Goal: Task Accomplishment & Management: Use online tool/utility

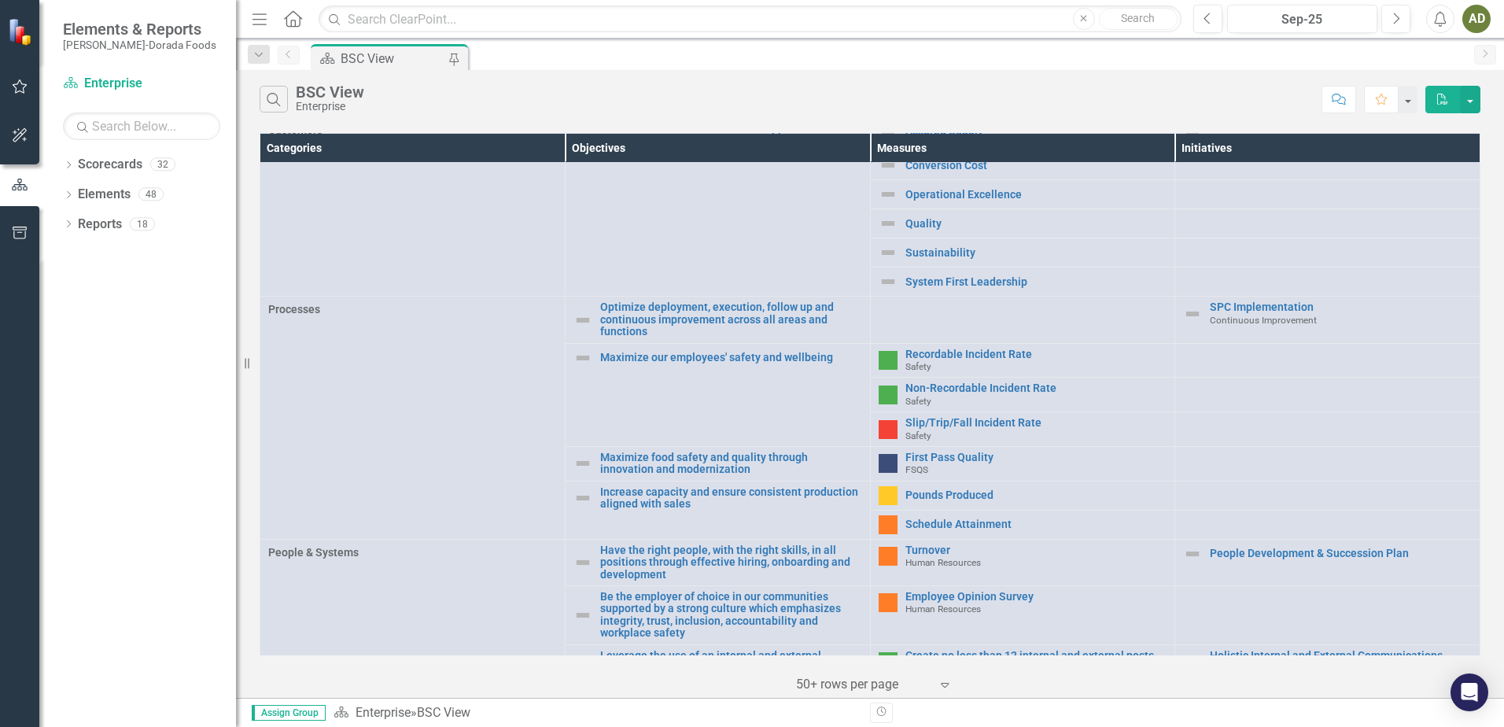
scroll to position [393, 0]
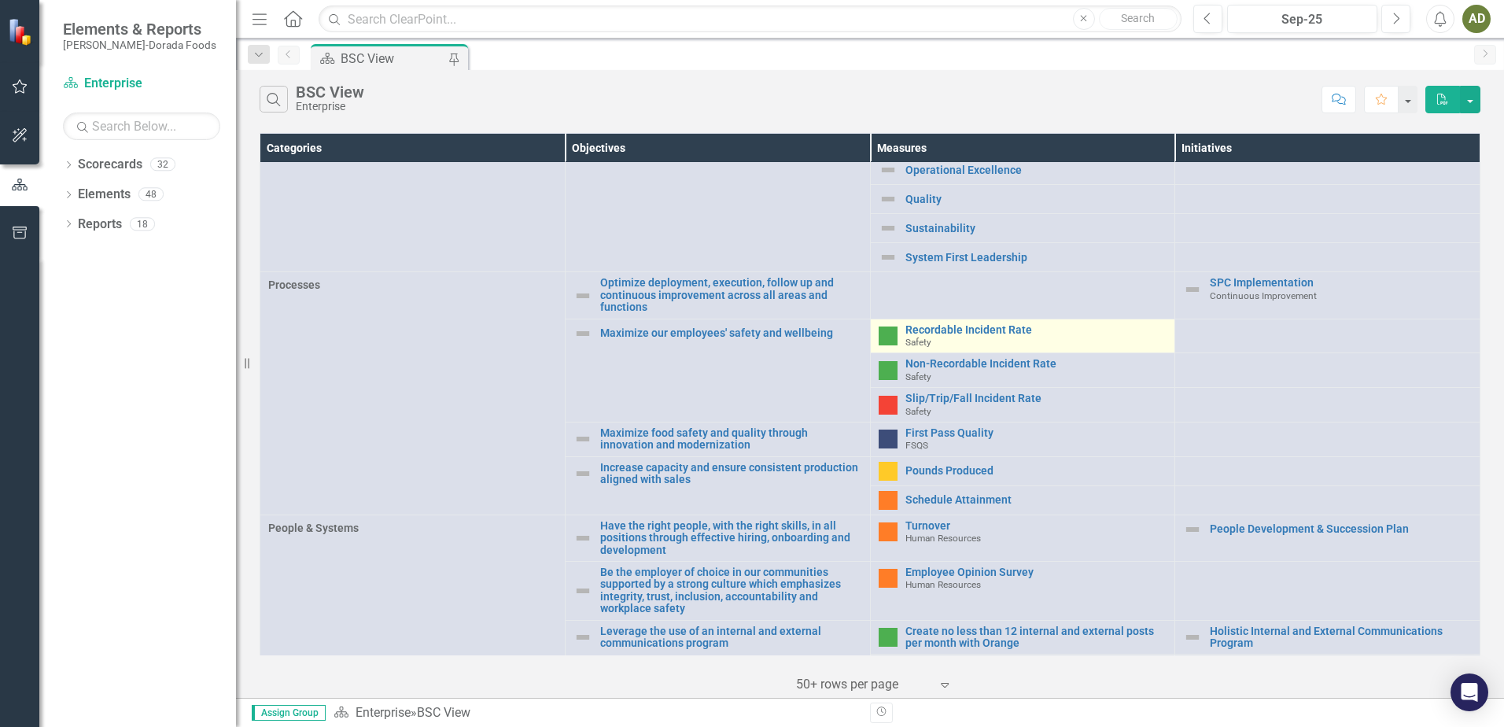
click at [927, 331] on div "Recordable Incident Rate Safety" at bounding box center [1036, 336] width 262 height 24
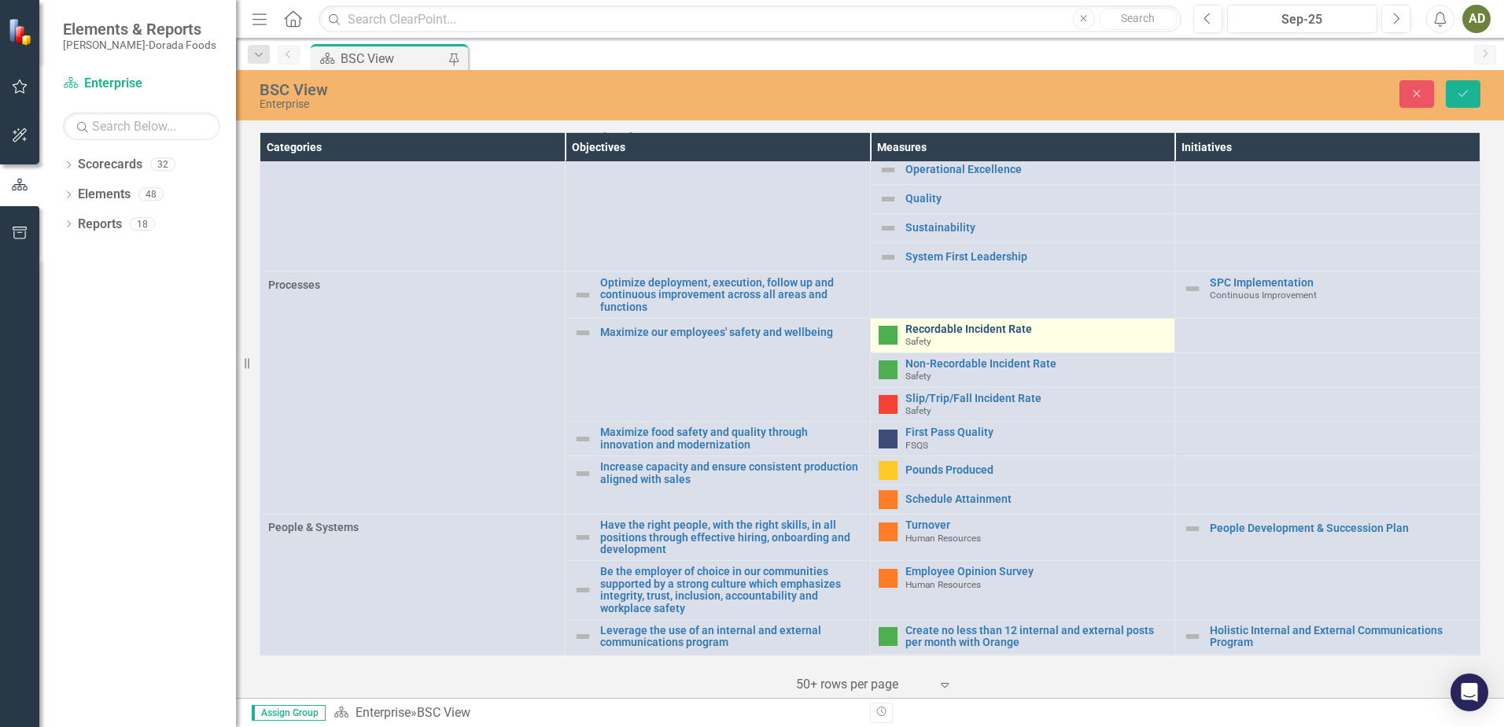
click at [946, 326] on link "Recordable Incident Rate" at bounding box center [1036, 329] width 262 height 12
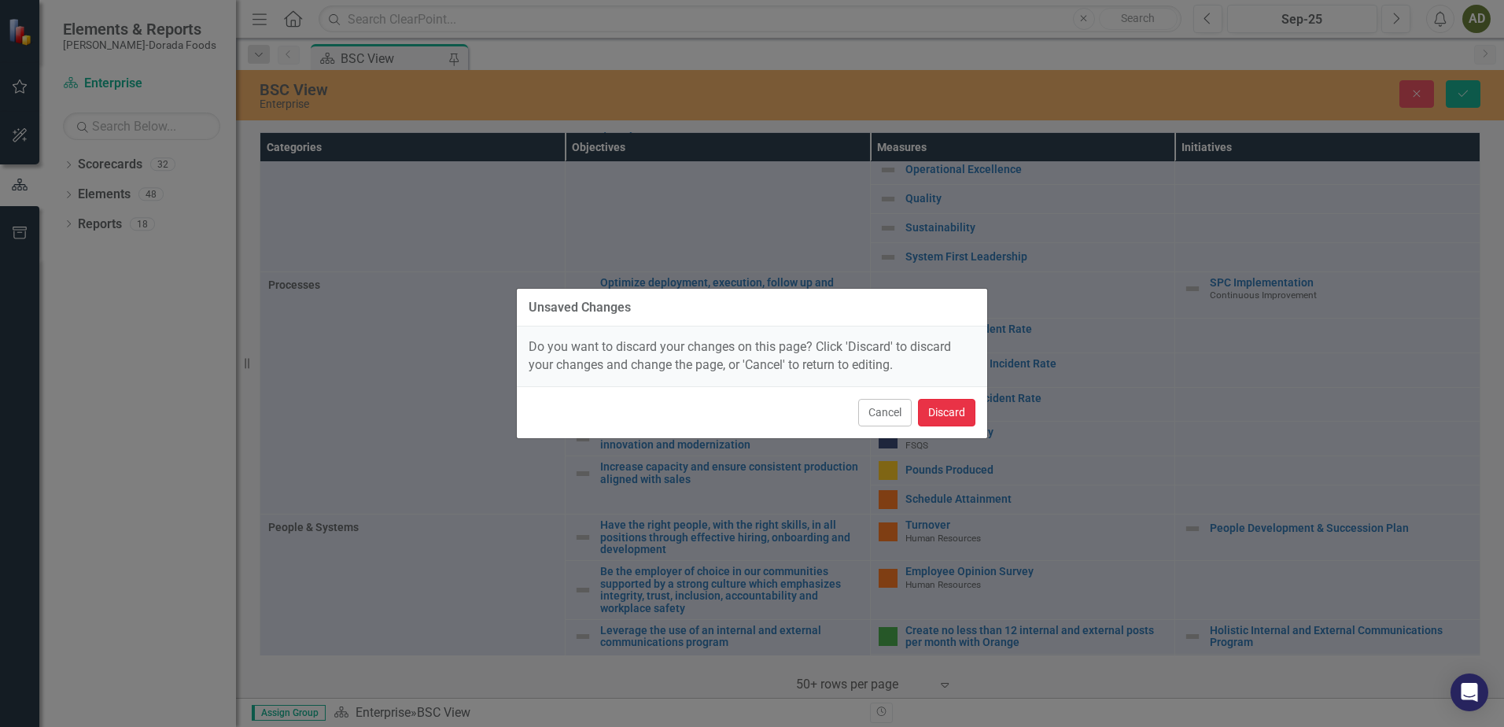
click at [960, 416] on button "Discard" at bounding box center [946, 413] width 57 height 28
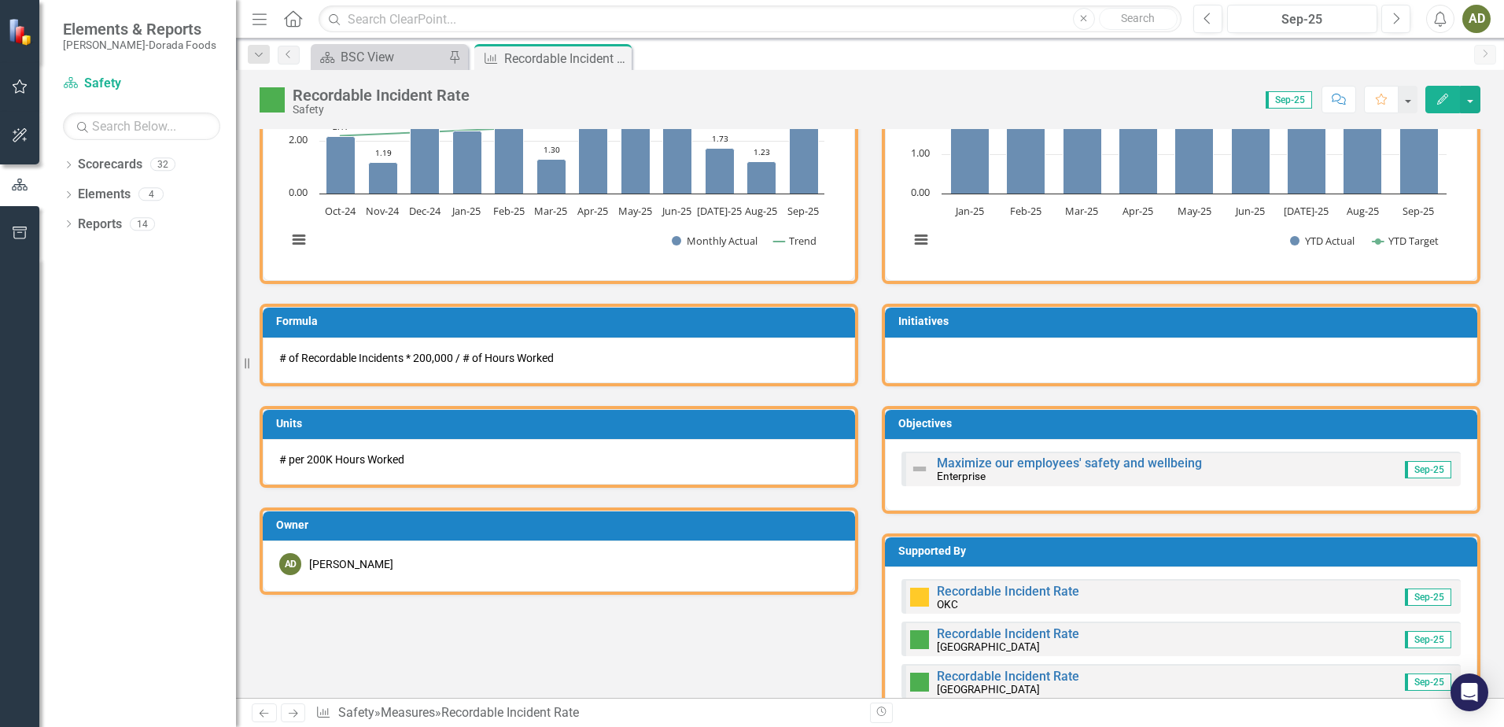
scroll to position [629, 0]
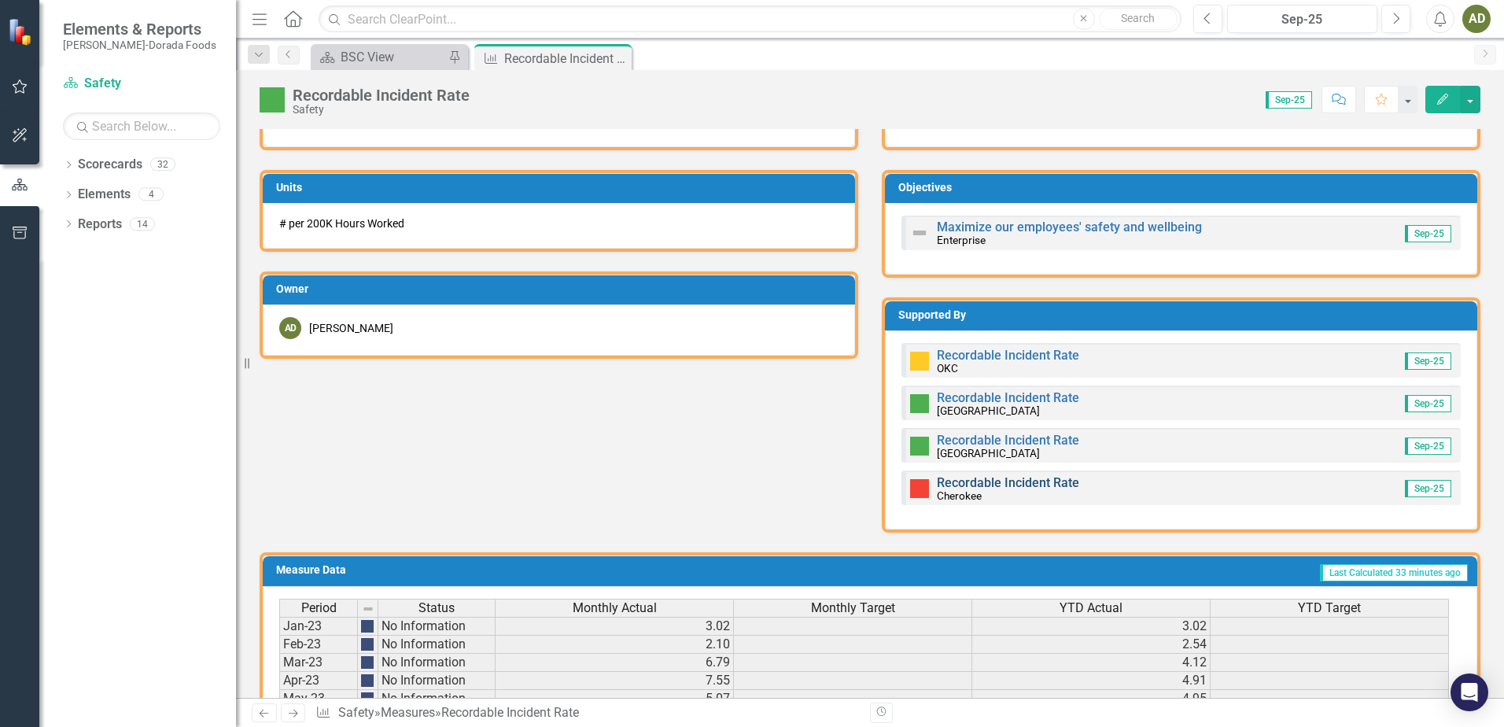
click at [1001, 482] on link "Recordable Incident Rate" at bounding box center [1008, 482] width 142 height 15
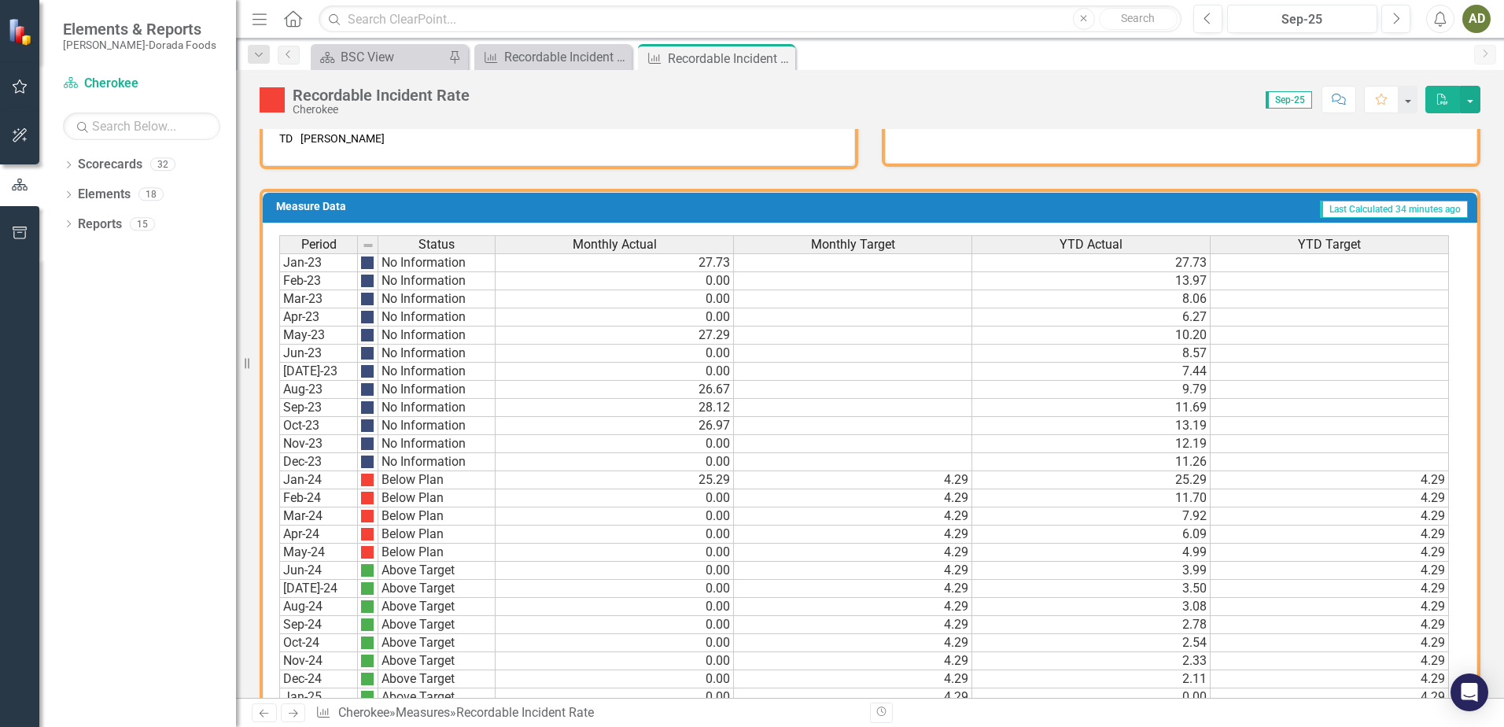
scroll to position [779, 0]
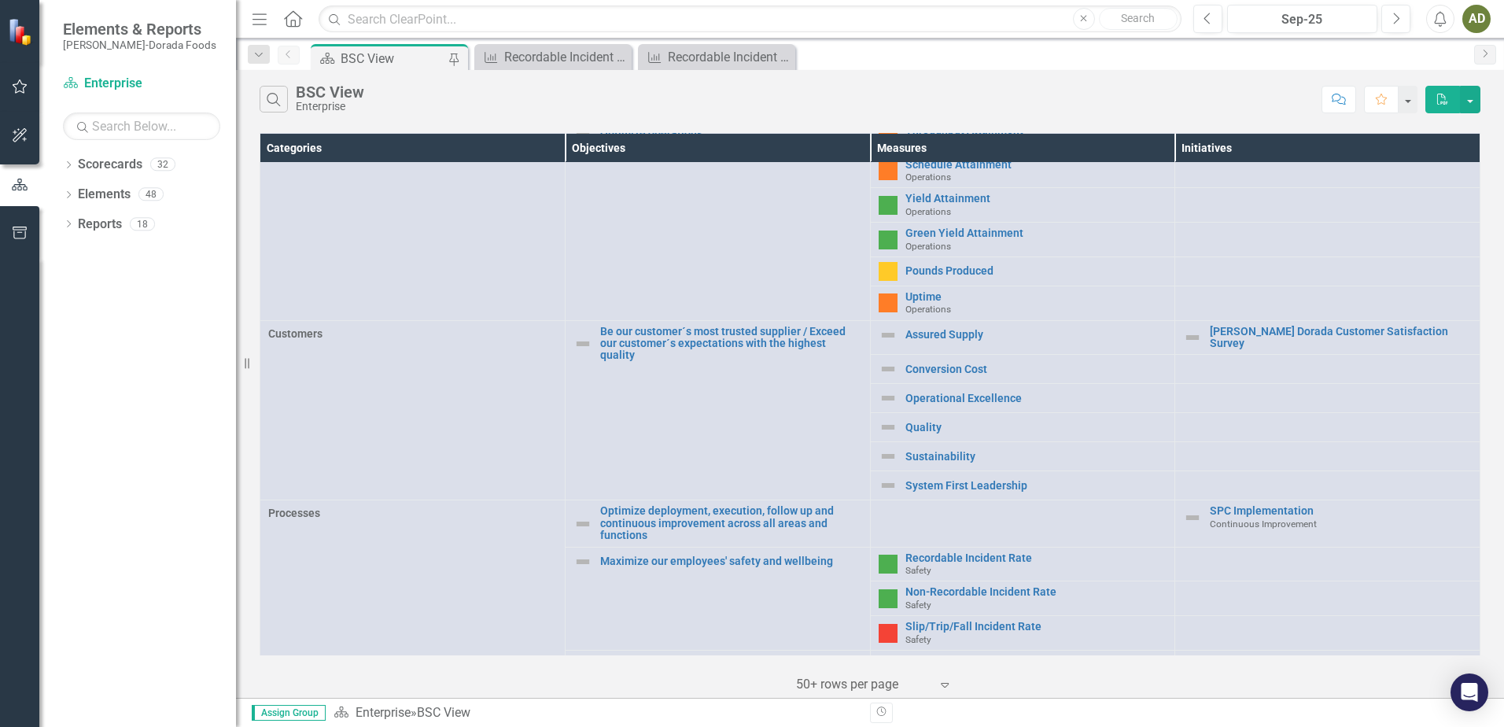
scroll to position [315, 0]
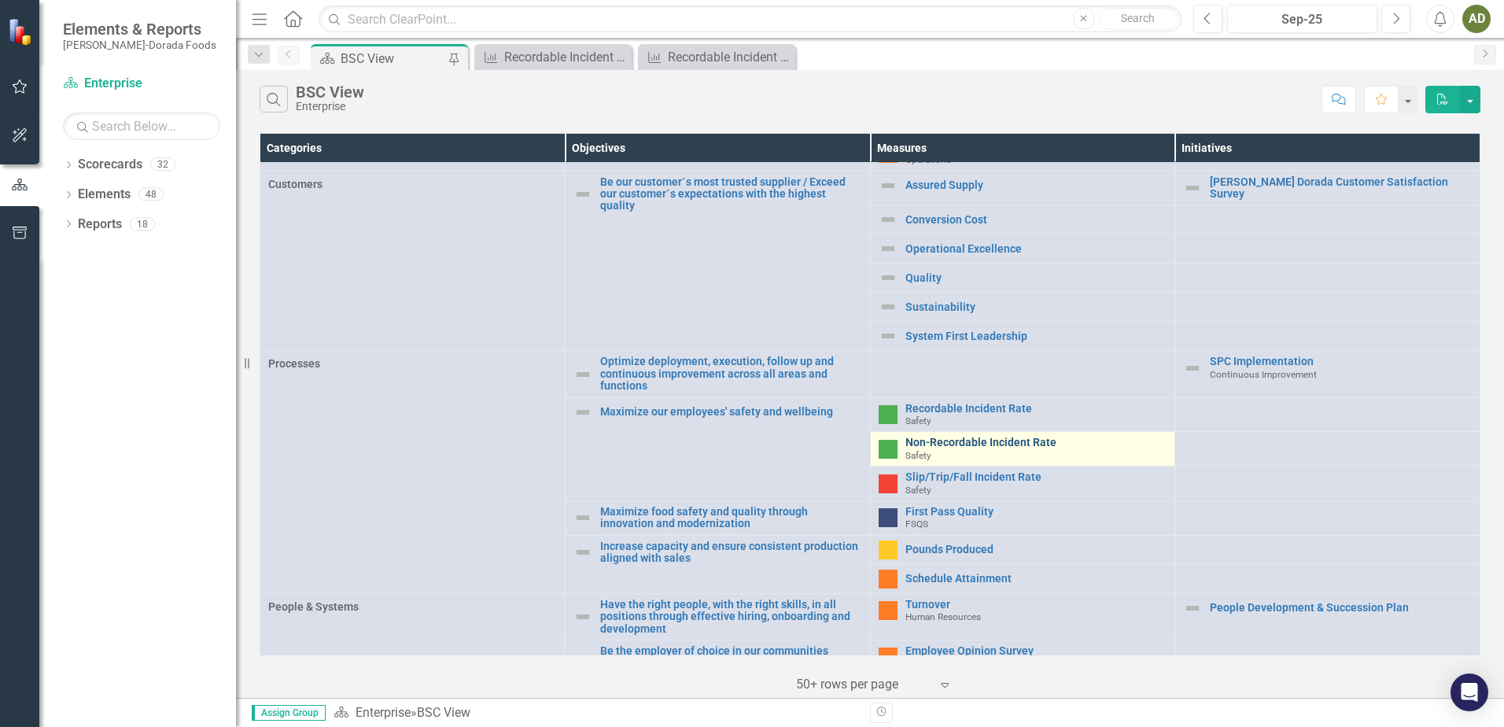
click at [916, 441] on link "Non-Recordable Incident Rate" at bounding box center [1036, 442] width 262 height 12
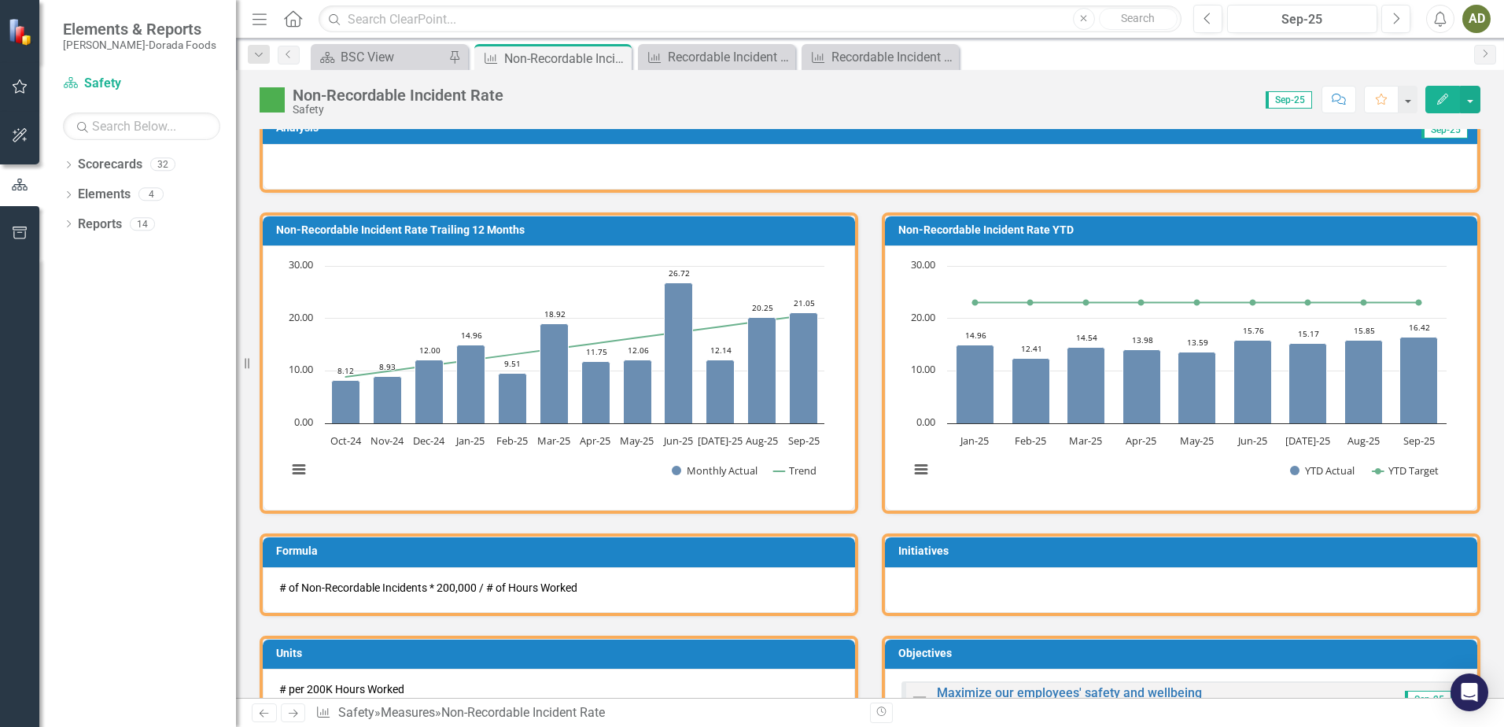
scroll to position [157, 0]
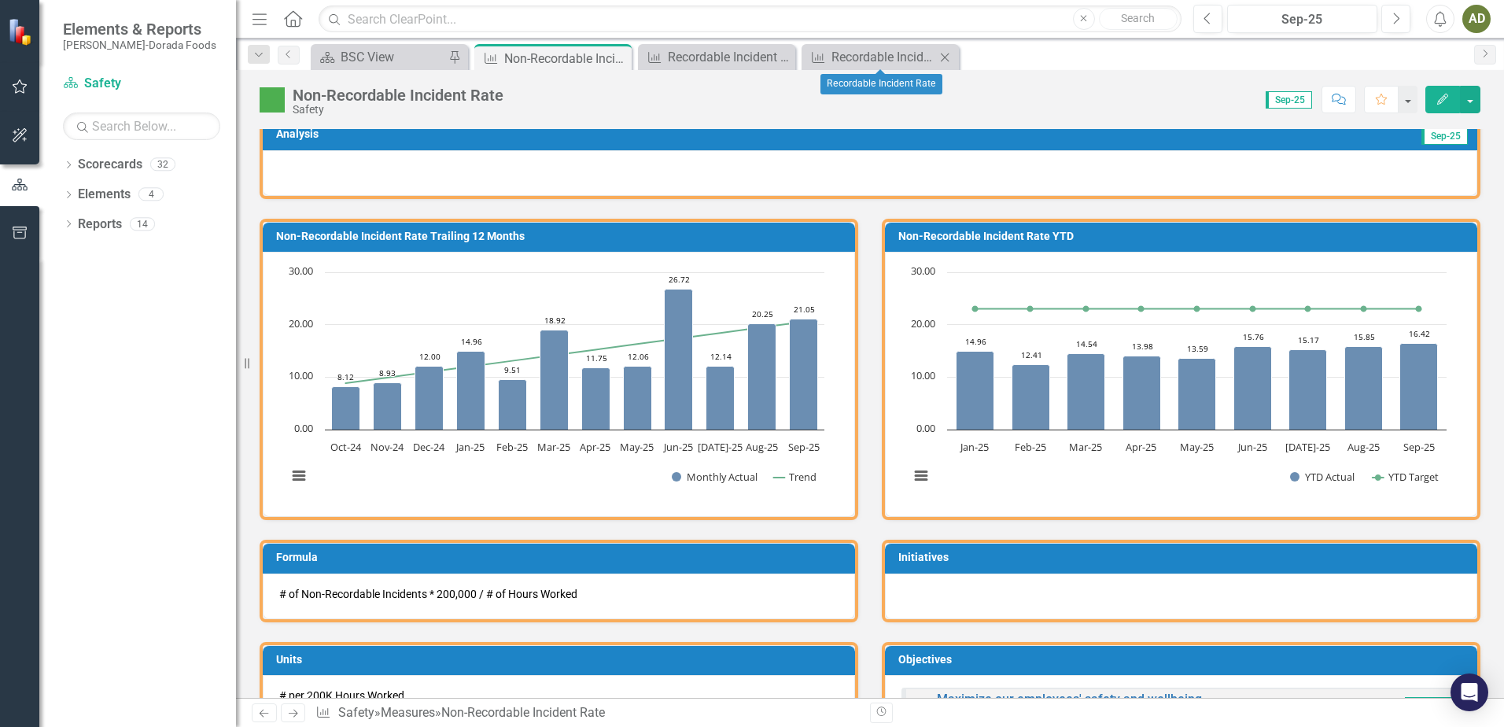
click at [947, 57] on icon "Close" at bounding box center [945, 57] width 16 height 13
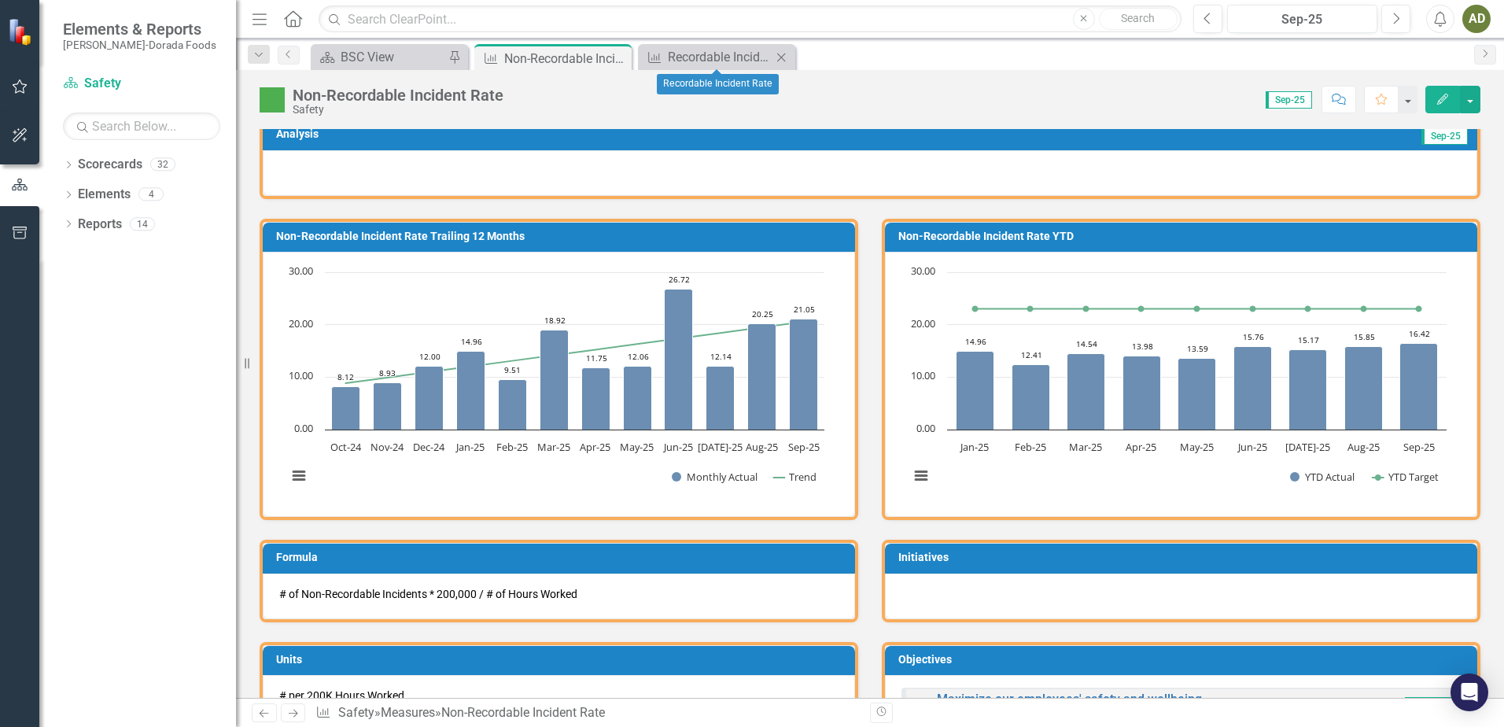
click at [781, 58] on icon "Close" at bounding box center [781, 57] width 16 height 13
click at [620, 61] on icon "Close" at bounding box center [617, 58] width 16 height 13
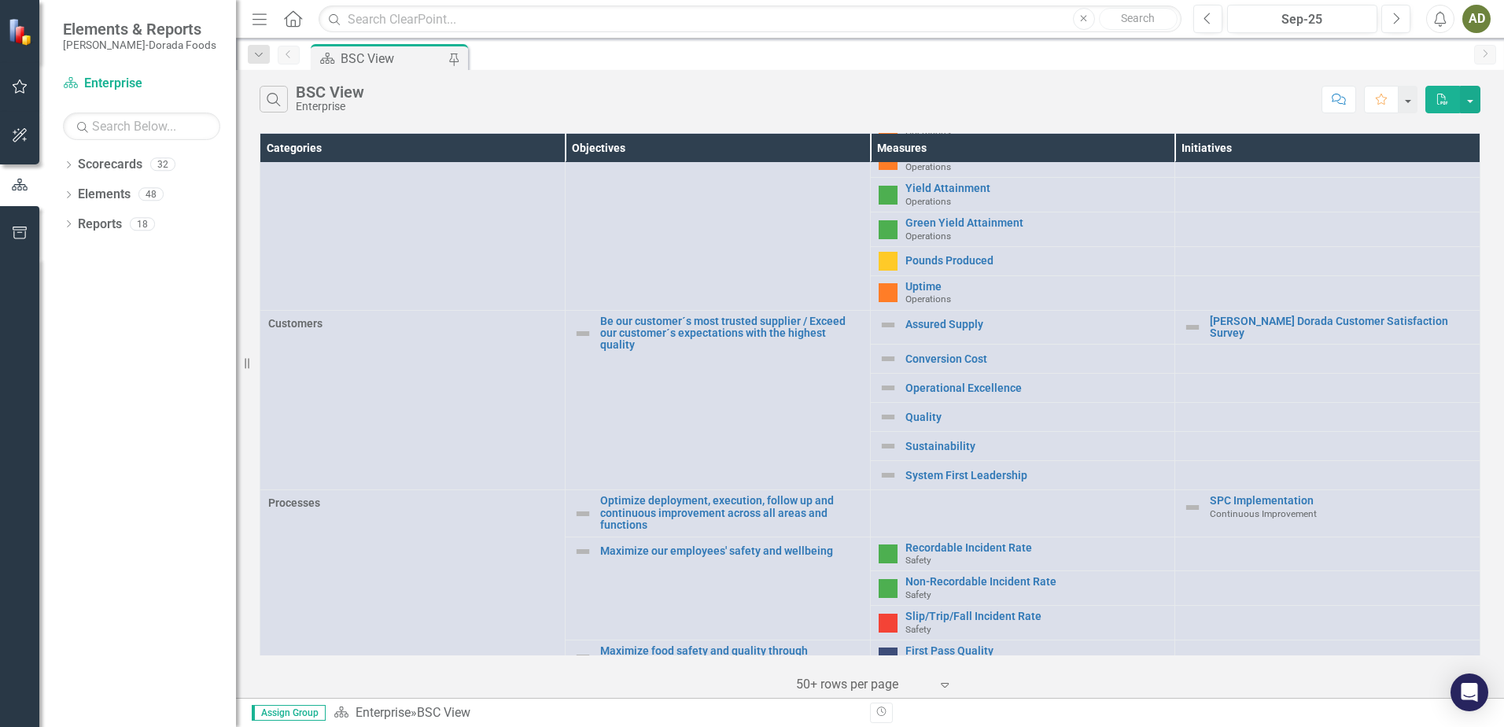
scroll to position [315, 0]
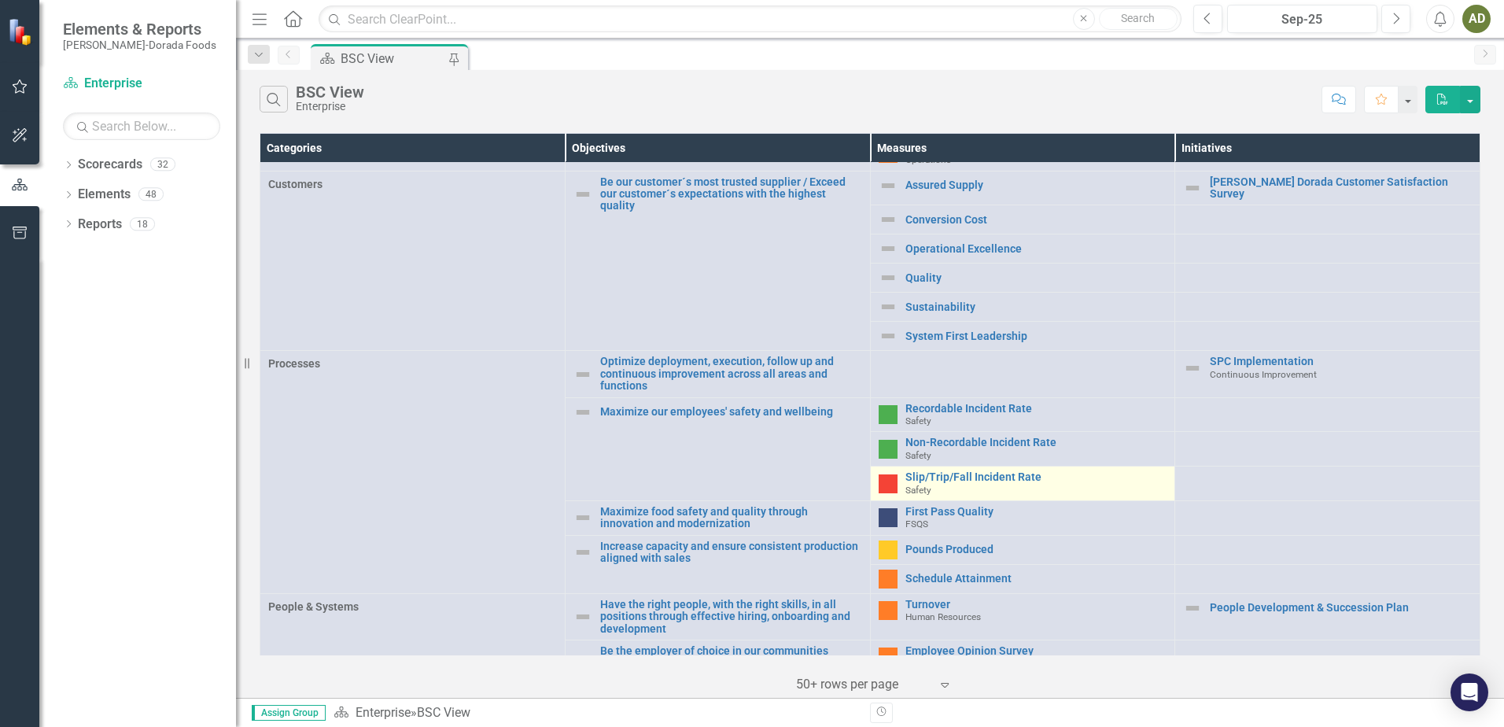
click at [951, 482] on div "Slip/Trip/Fall Incident Rate Safety" at bounding box center [1036, 483] width 262 height 24
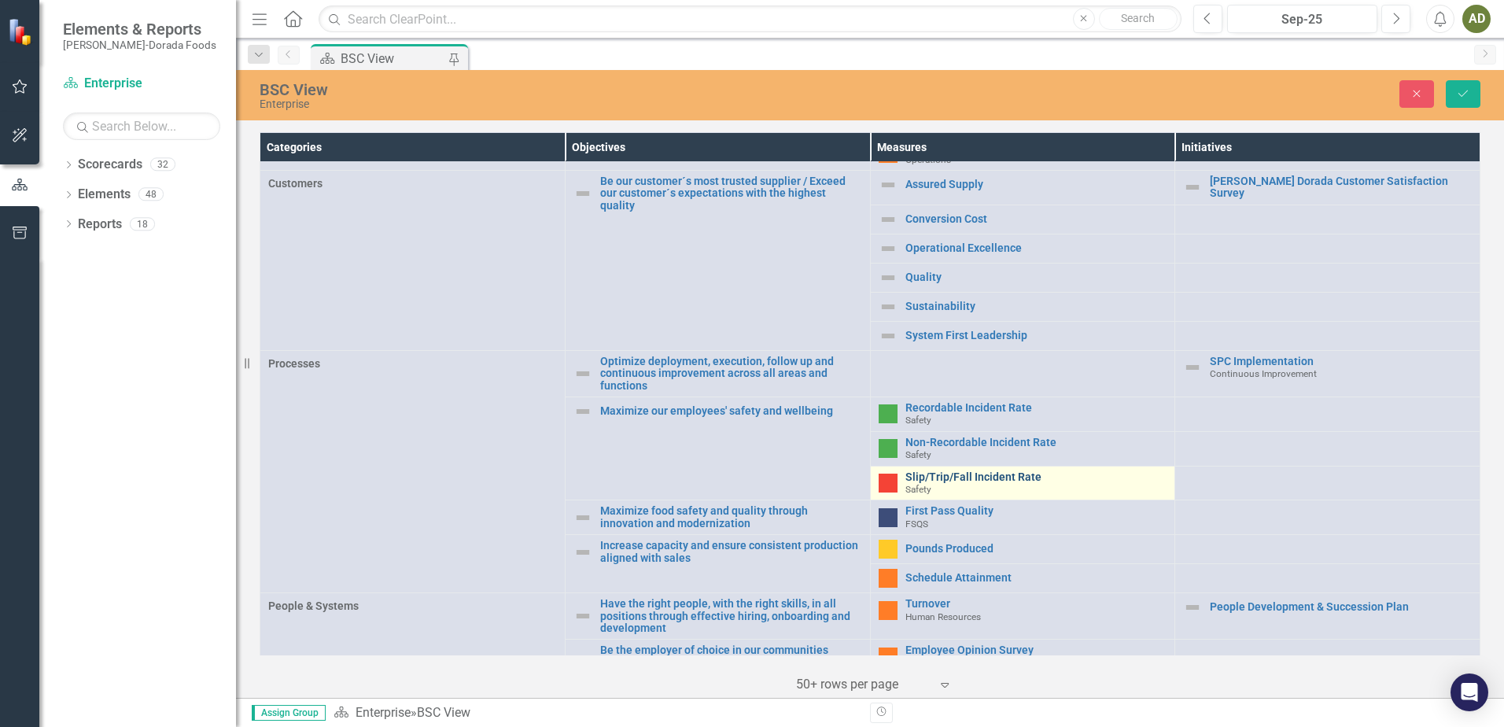
click at [959, 473] on link "Slip/Trip/Fall Incident Rate" at bounding box center [1036, 477] width 262 height 12
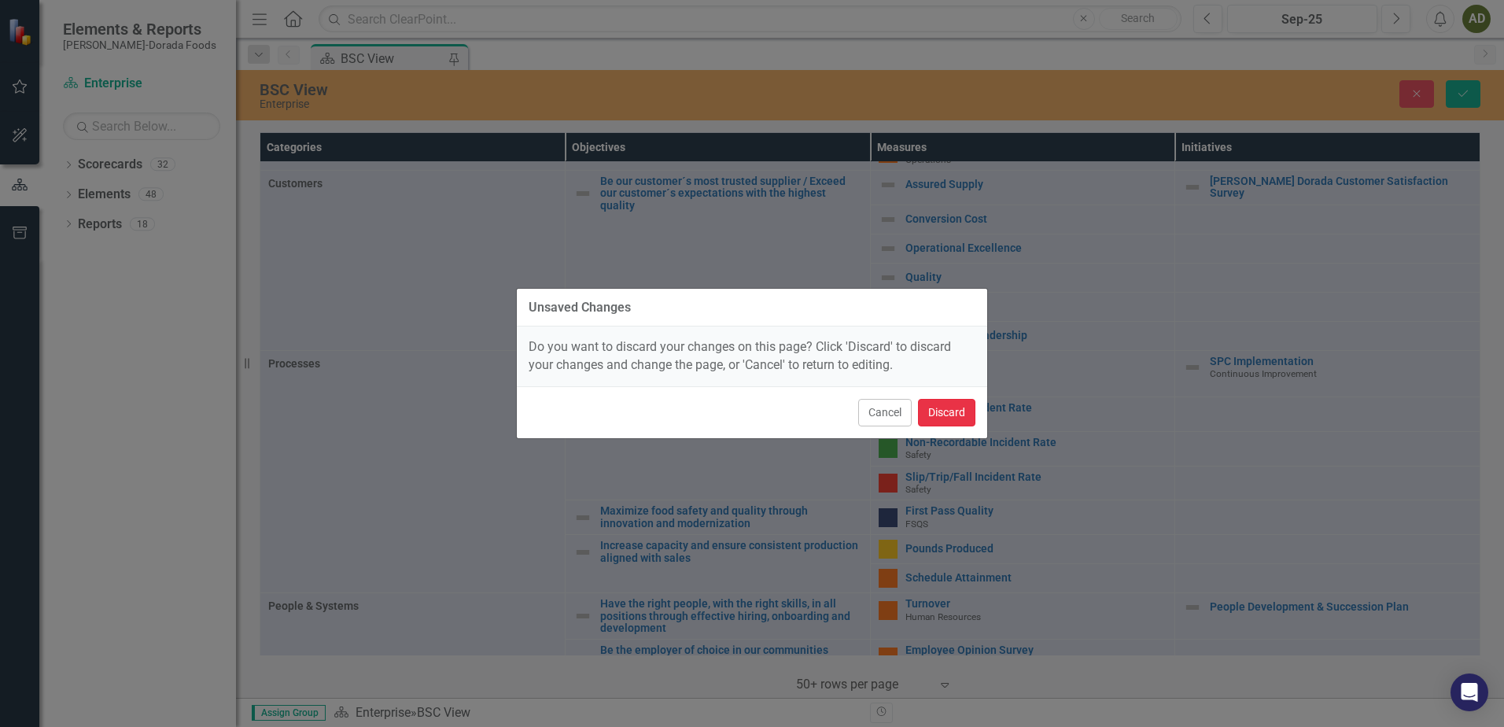
click at [967, 415] on button "Discard" at bounding box center [946, 413] width 57 height 28
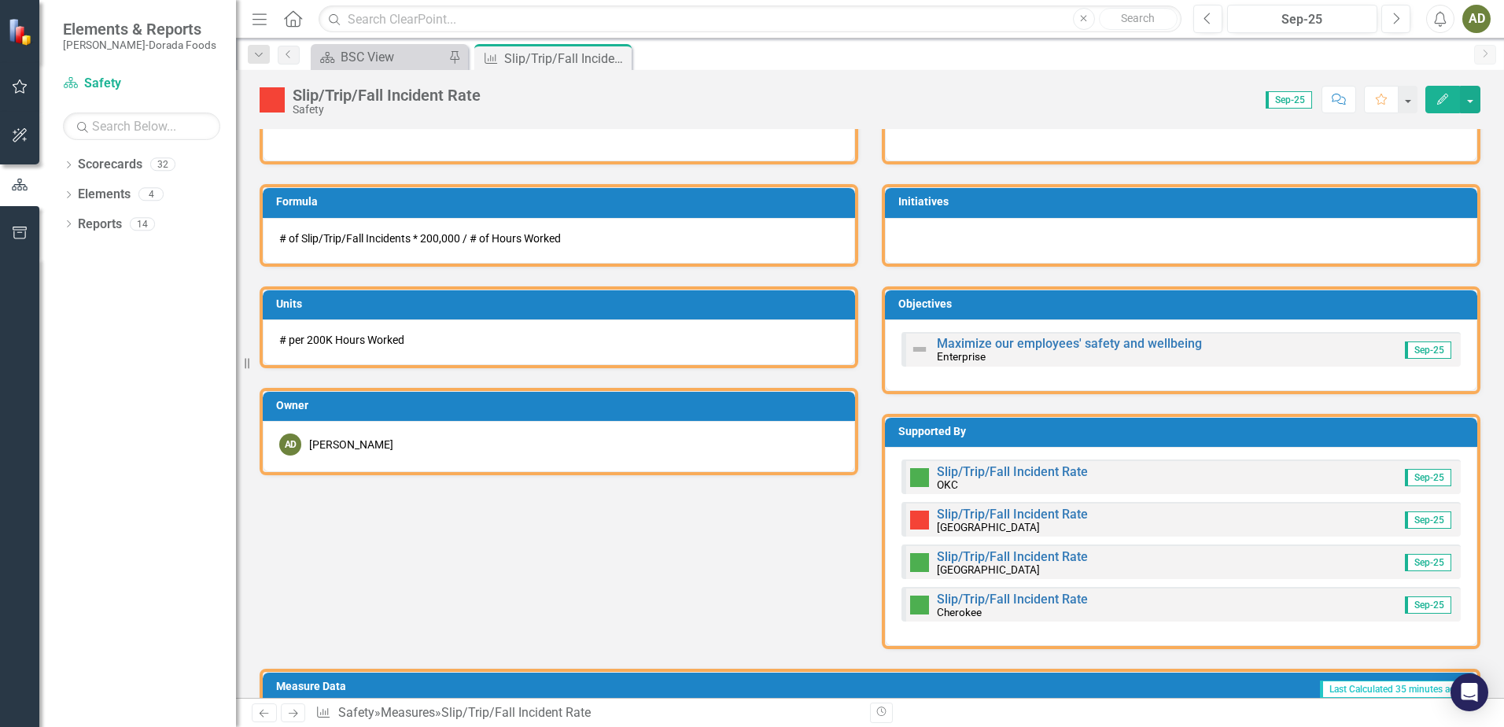
scroll to position [550, 0]
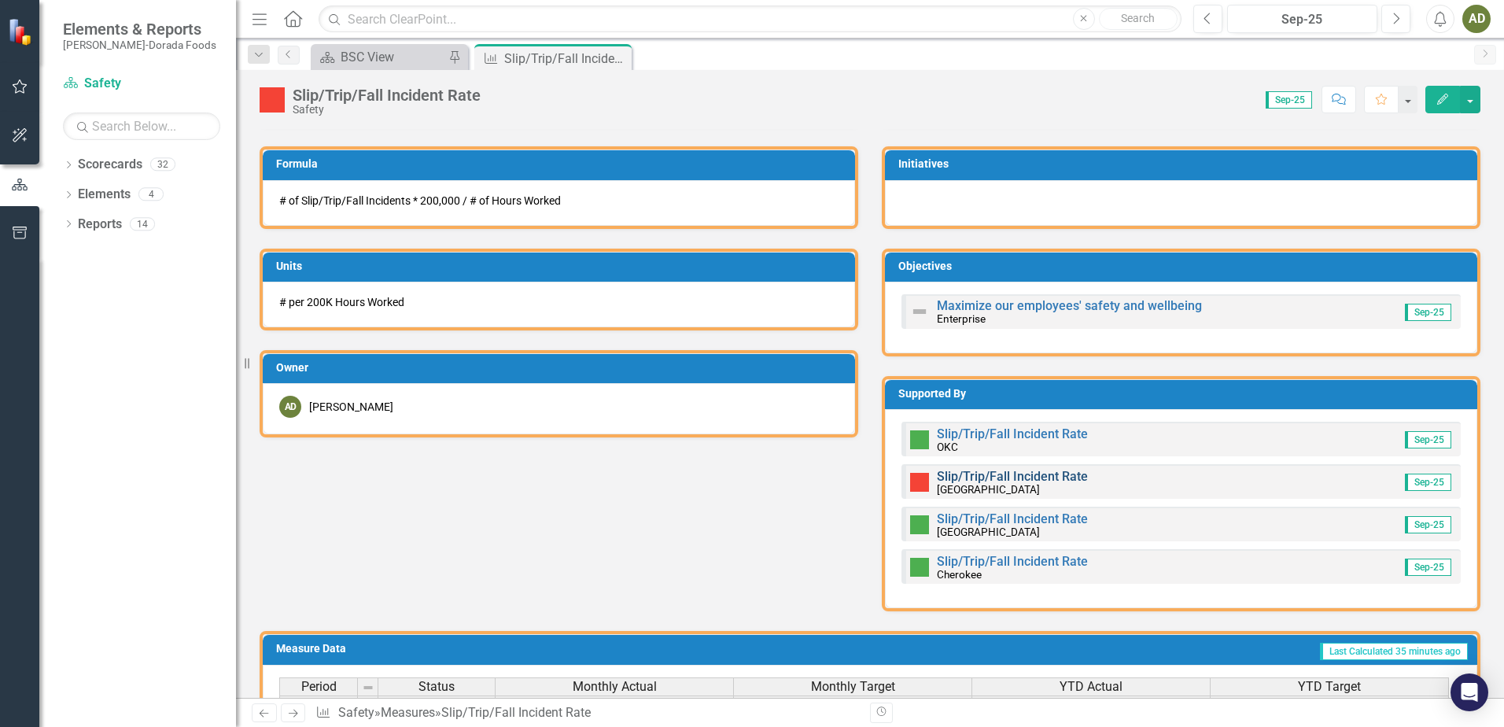
click at [998, 473] on link "Slip/Trip/Fall Incident Rate" at bounding box center [1012, 476] width 151 height 15
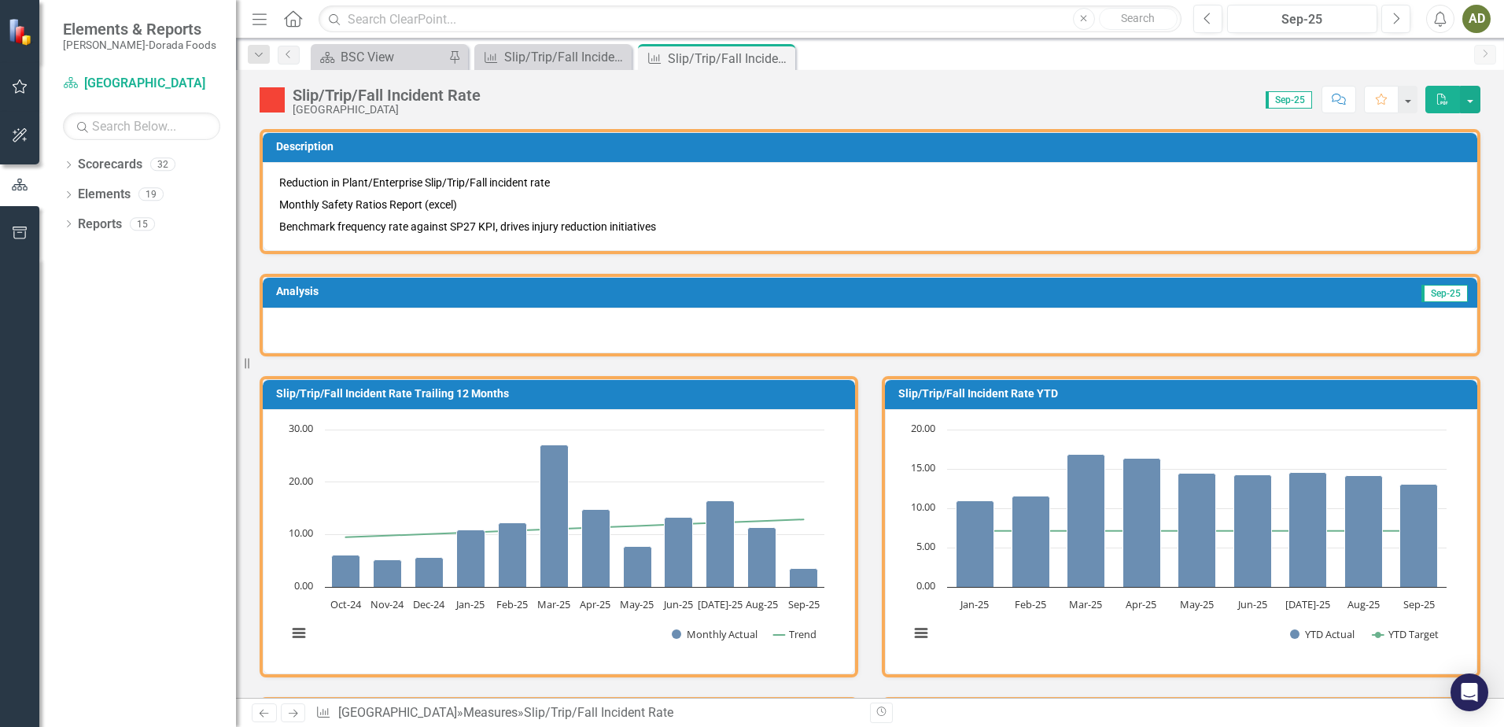
click at [548, 333] on div at bounding box center [870, 330] width 1214 height 46
click at [307, 324] on div at bounding box center [870, 330] width 1214 height 46
click at [318, 318] on div at bounding box center [870, 330] width 1214 height 46
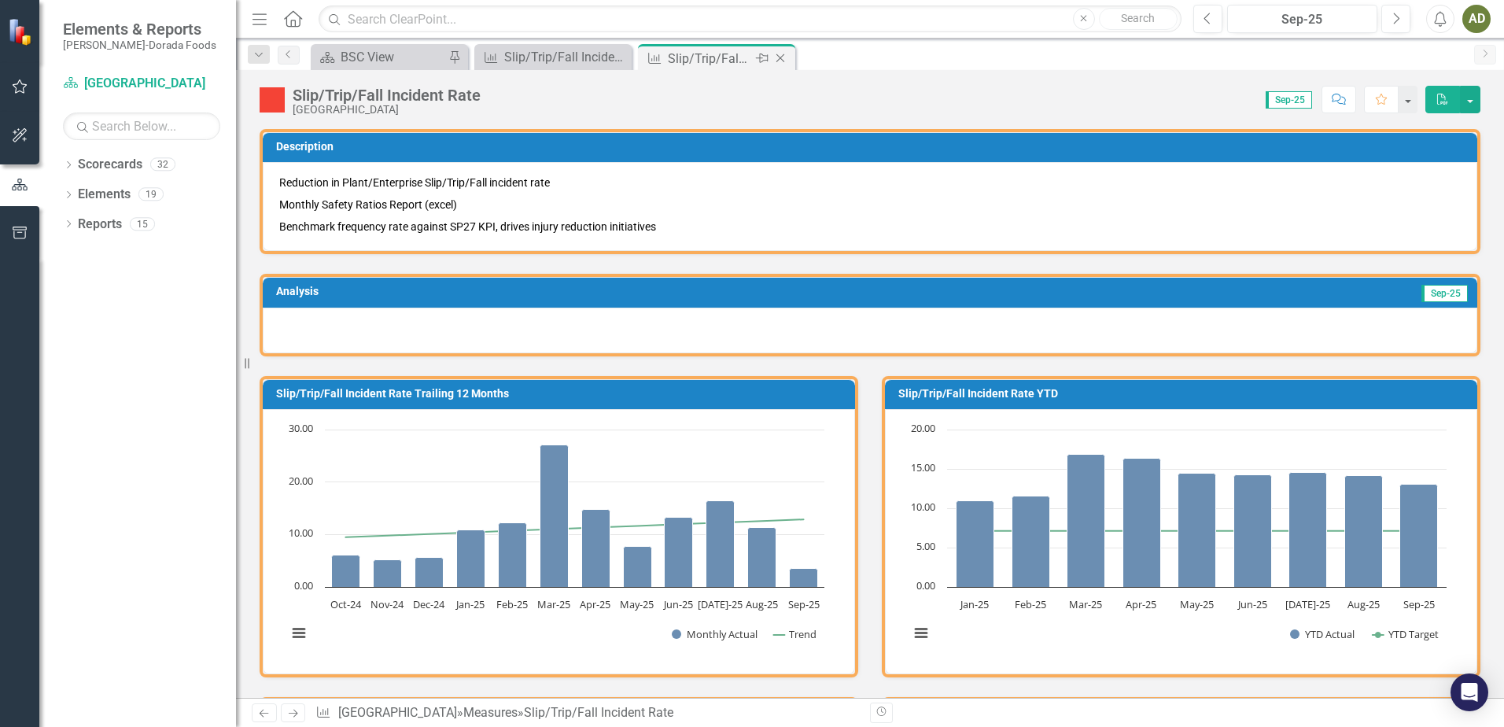
click at [782, 62] on icon "Close" at bounding box center [780, 58] width 16 height 13
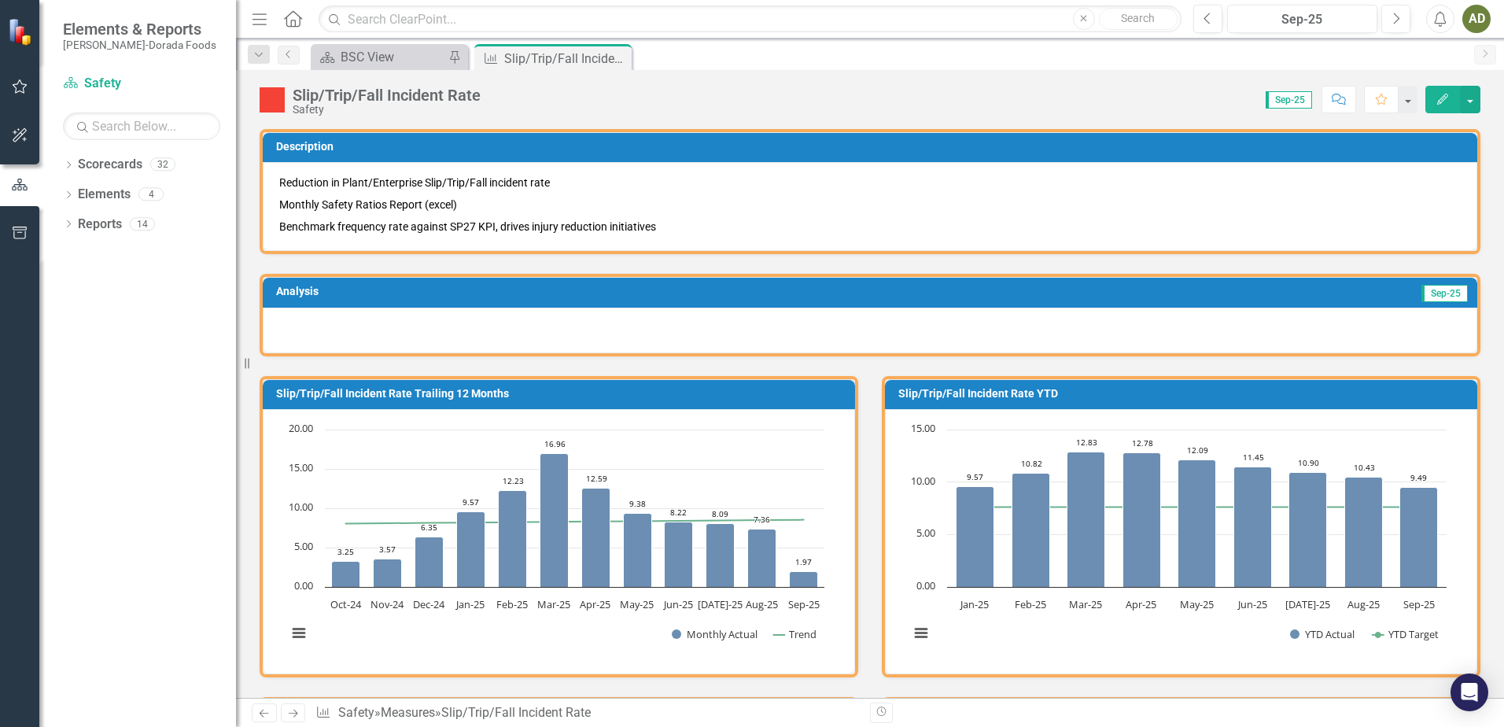
click at [294, 323] on div at bounding box center [870, 330] width 1214 height 46
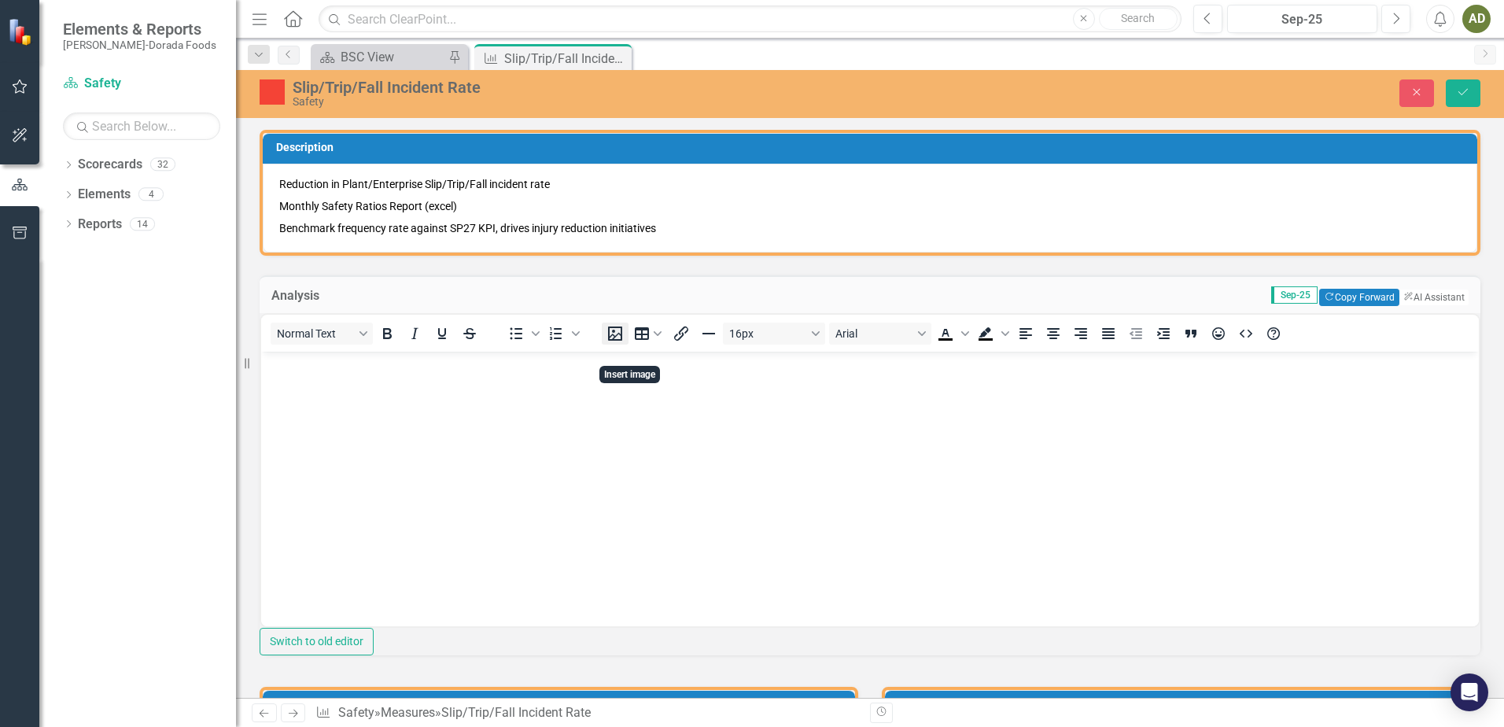
click at [624, 343] on icon "Insert image" at bounding box center [614, 333] width 19 height 19
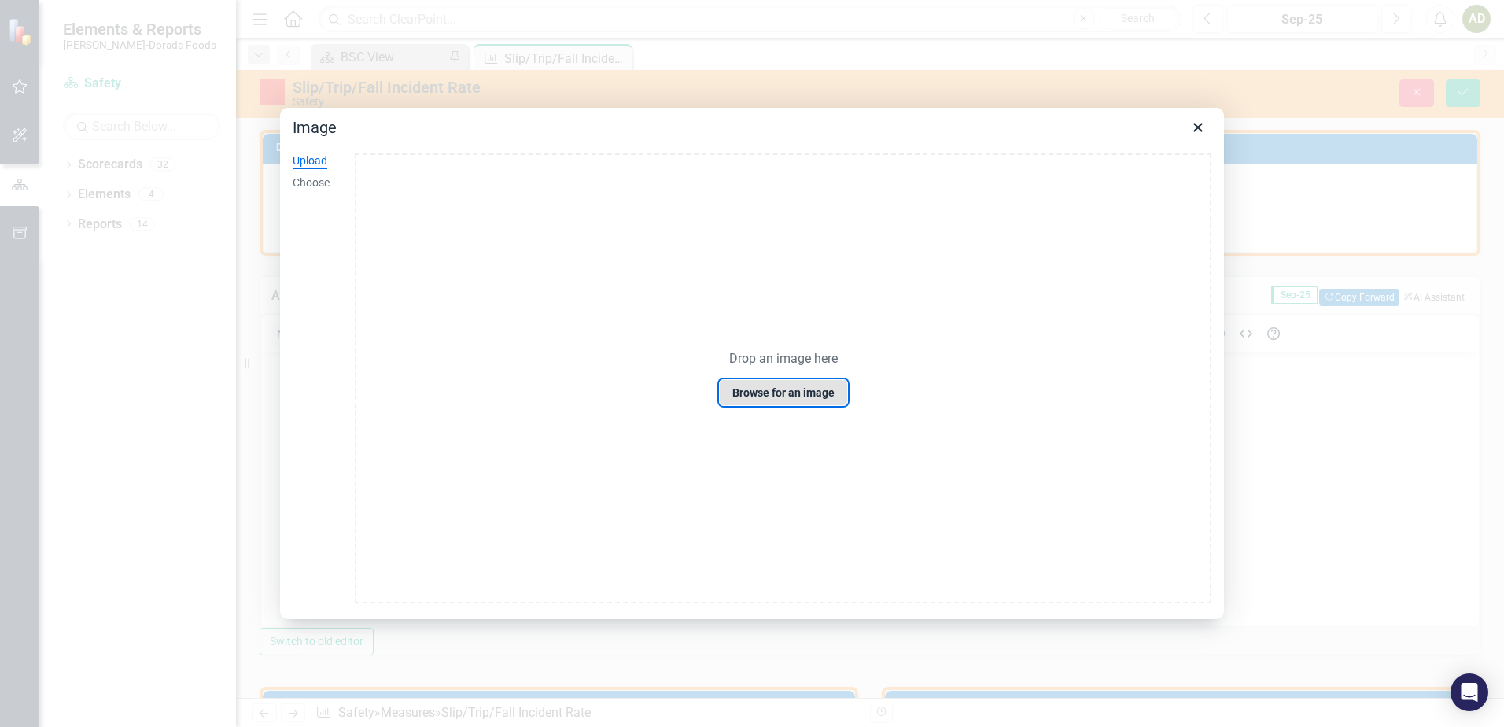
click at [807, 396] on button "Browse for an image" at bounding box center [783, 392] width 129 height 27
click at [310, 161] on div "Upload" at bounding box center [310, 161] width 35 height 16
click at [786, 397] on button "Browse for an image" at bounding box center [783, 392] width 129 height 27
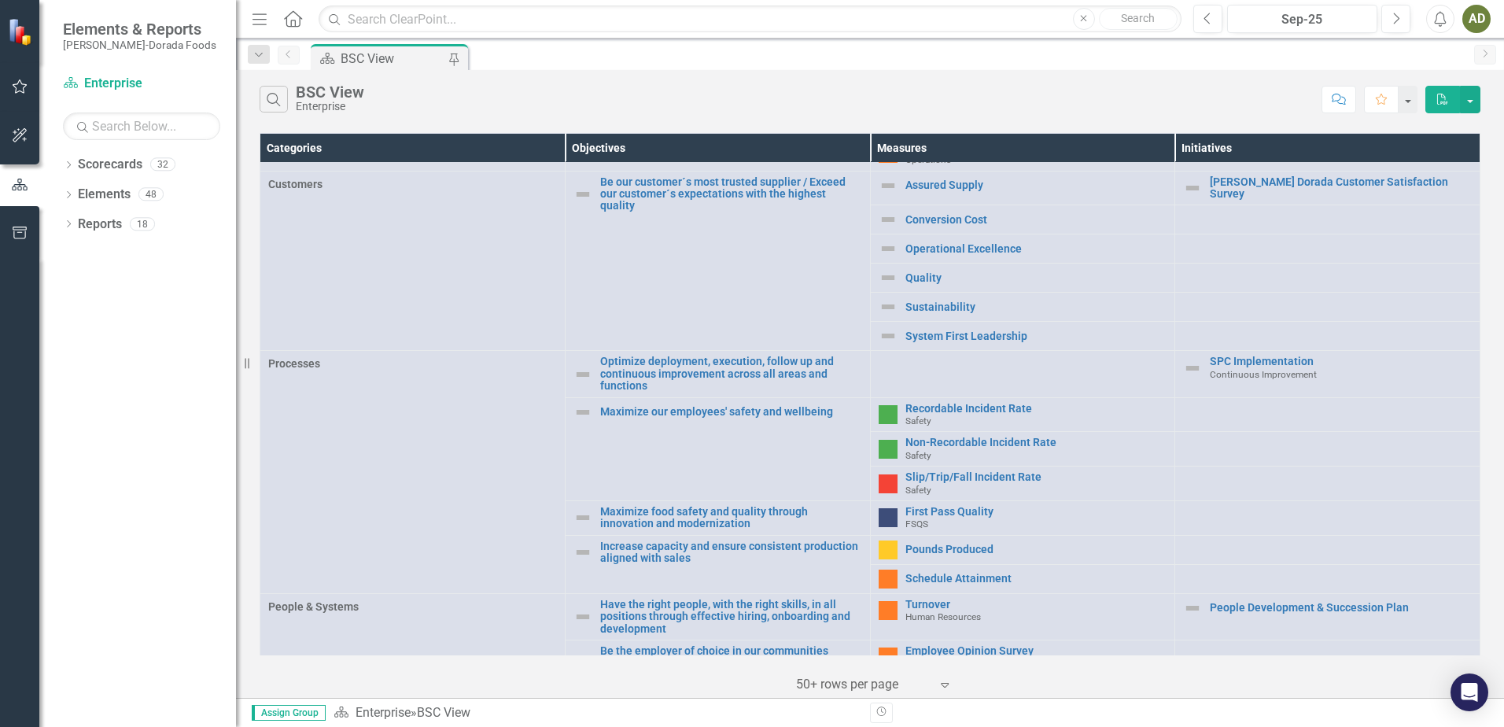
scroll to position [393, 0]
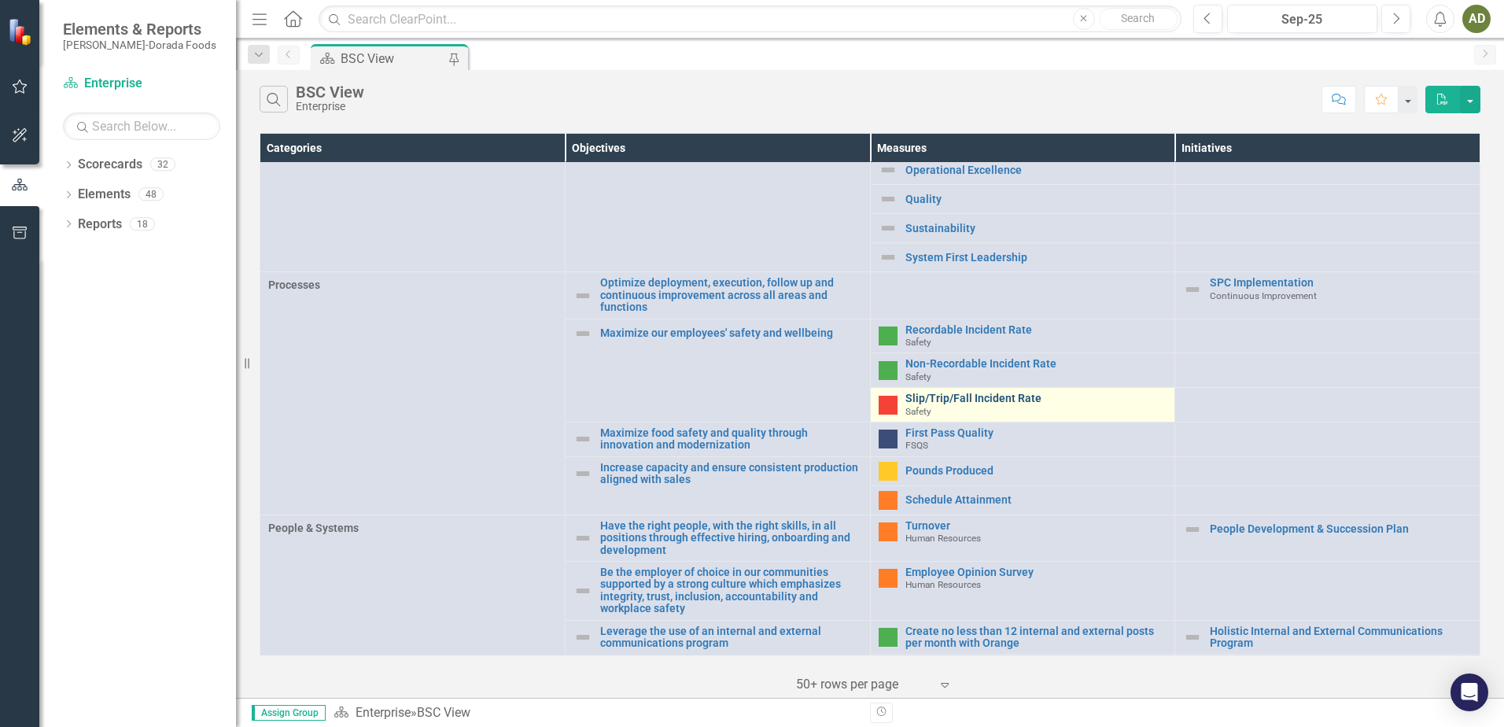
click at [975, 393] on link "Slip/Trip/Fall Incident Rate" at bounding box center [1036, 398] width 262 height 12
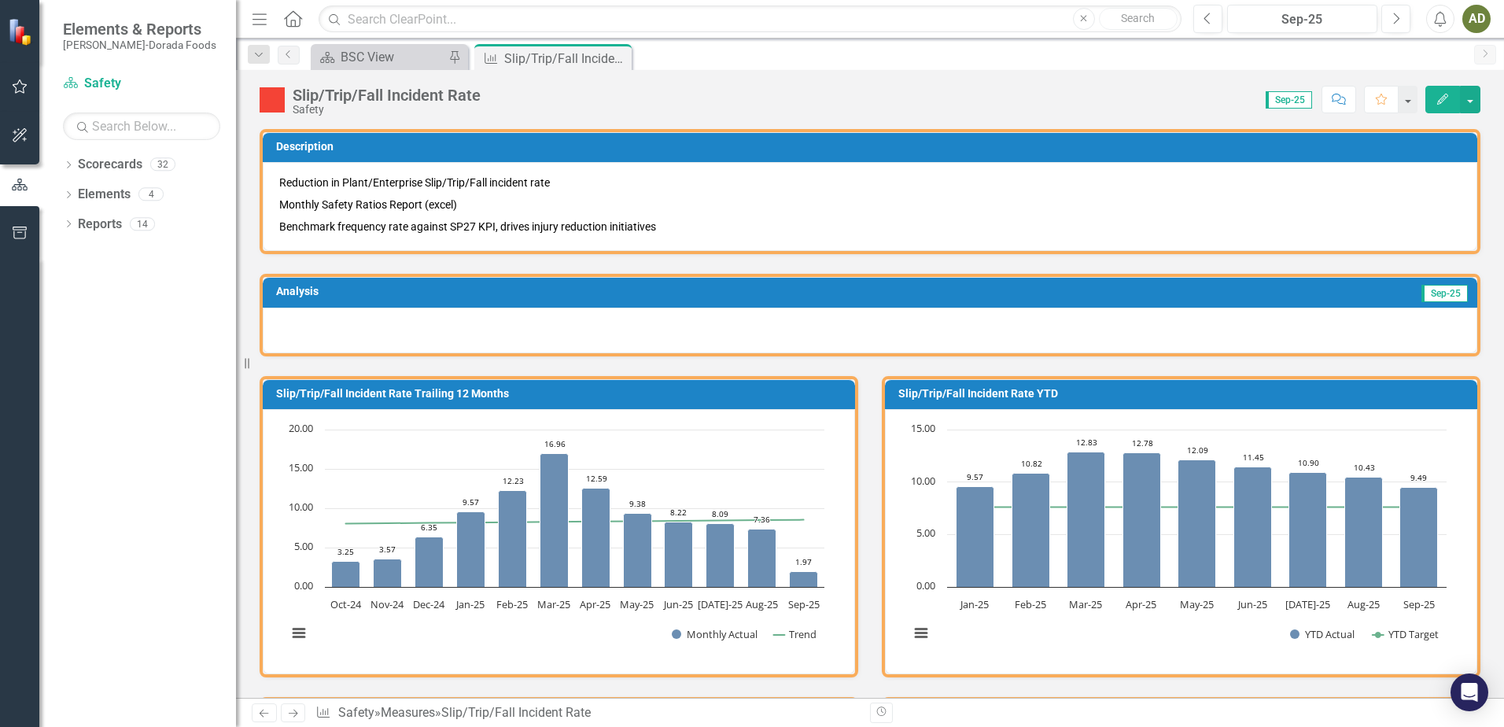
click at [391, 329] on div at bounding box center [870, 330] width 1214 height 46
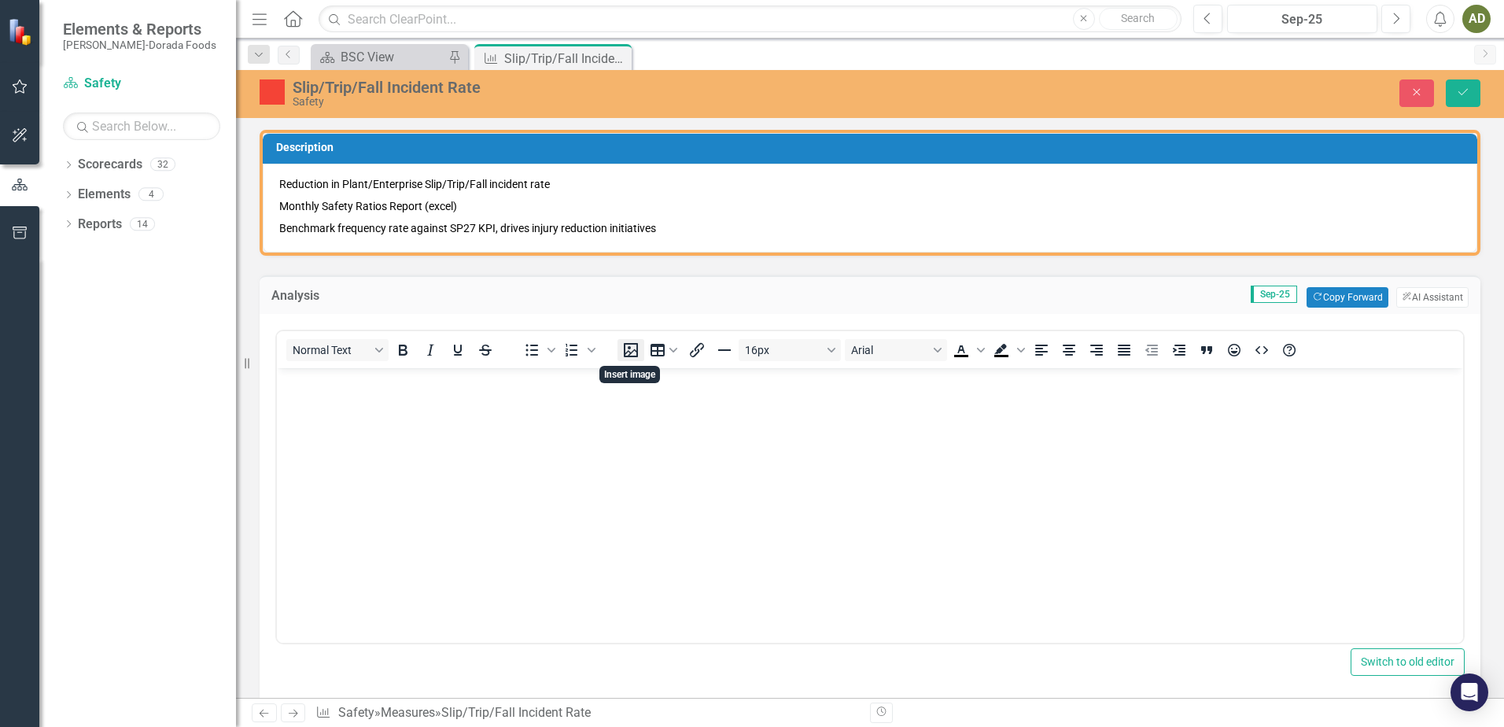
click at [632, 351] on icon "Insert image" at bounding box center [630, 349] width 19 height 19
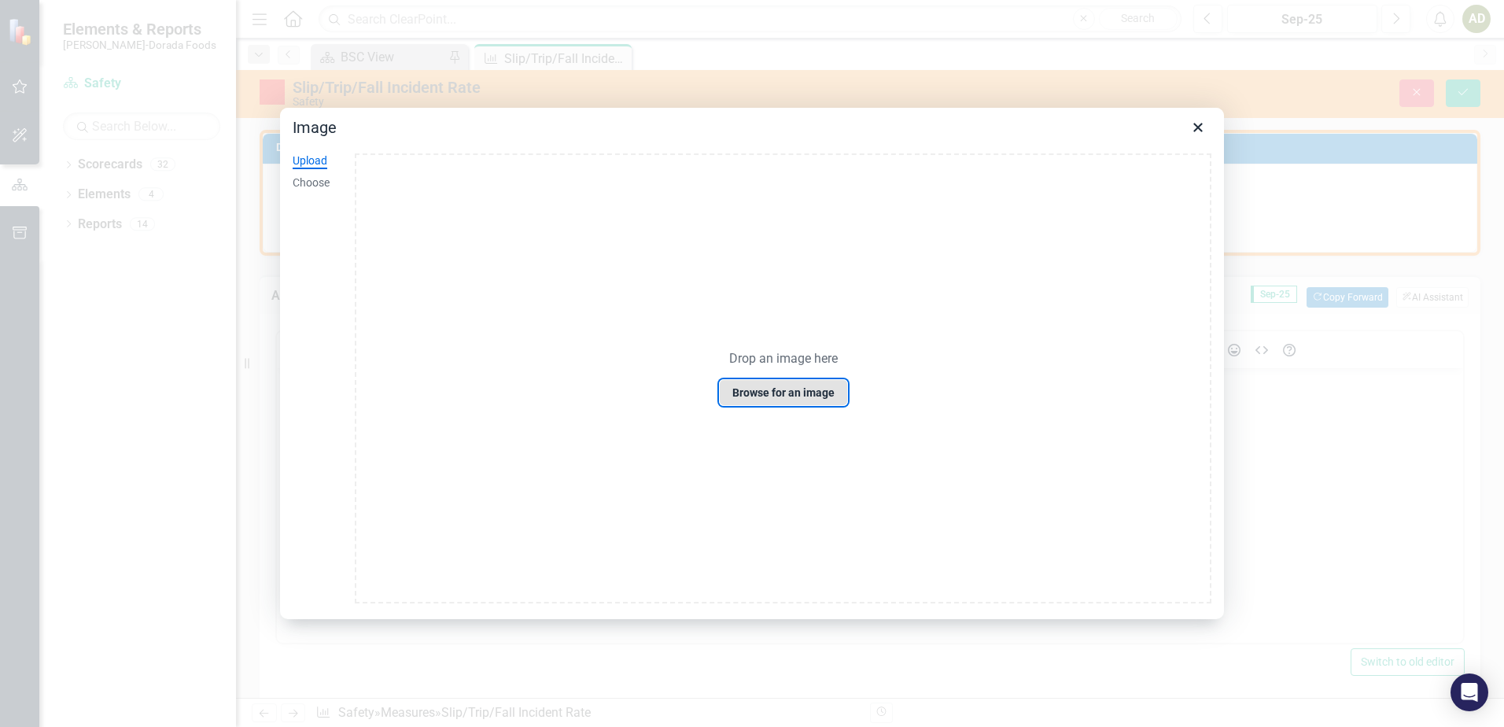
click at [784, 396] on button "Browse for an image" at bounding box center [783, 392] width 129 height 27
click at [311, 160] on div "Upload" at bounding box center [310, 161] width 35 height 16
drag, startPoint x: 517, startPoint y: 359, endPoint x: 641, endPoint y: 269, distance: 153.7
click at [641, 269] on div "Drop an image here Browse for an image" at bounding box center [783, 378] width 856 height 450
click at [798, 367] on div "Drop an image here Browse for an image" at bounding box center [783, 378] width 856 height 450
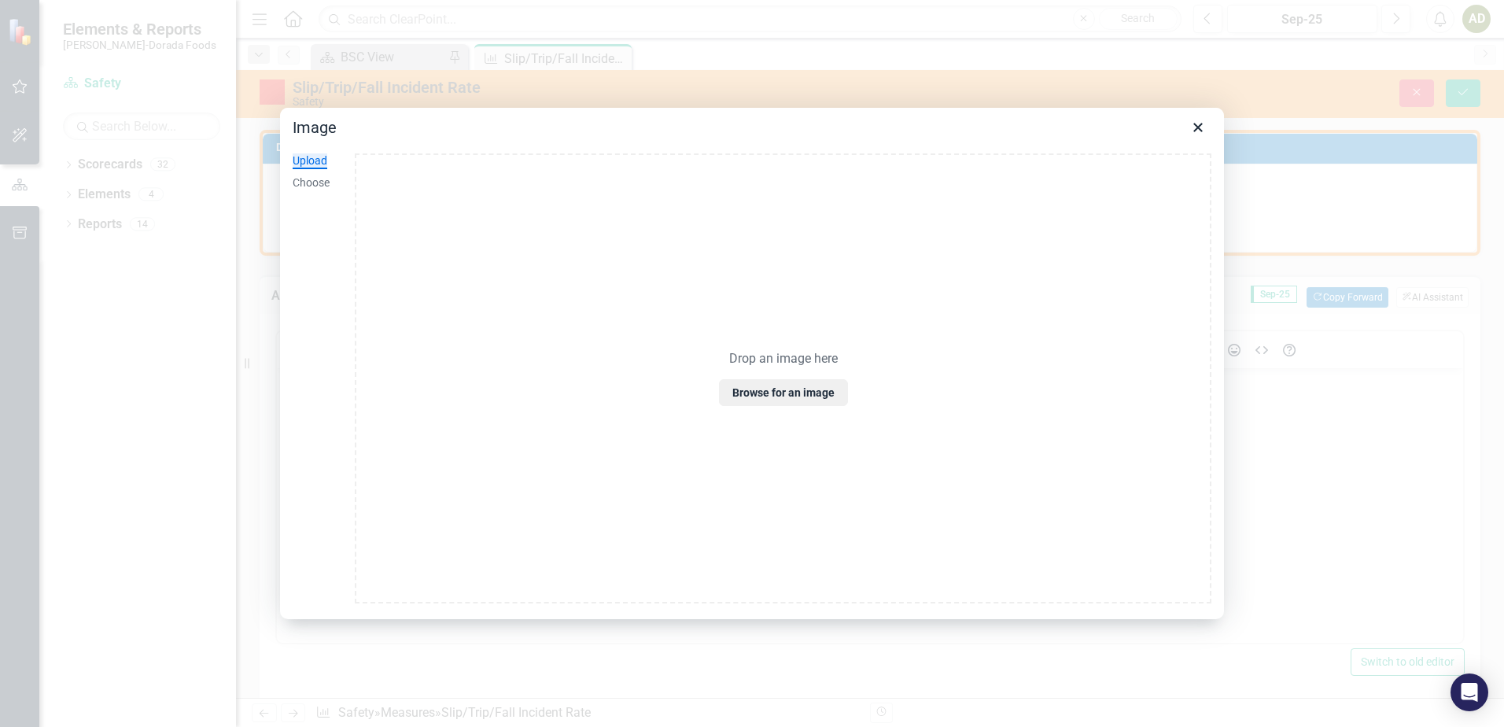
drag, startPoint x: 798, startPoint y: 367, endPoint x: 640, endPoint y: 405, distance: 162.5
drag, startPoint x: 640, startPoint y: 405, endPoint x: 1138, endPoint y: 461, distance: 500.9
click at [1138, 461] on div "Drop an image here Browse for an image" at bounding box center [783, 378] width 856 height 450
drag, startPoint x: 782, startPoint y: 357, endPoint x: 592, endPoint y: 439, distance: 207.1
click at [592, 439] on div "Drop an image here Browse for an image" at bounding box center [783, 378] width 856 height 450
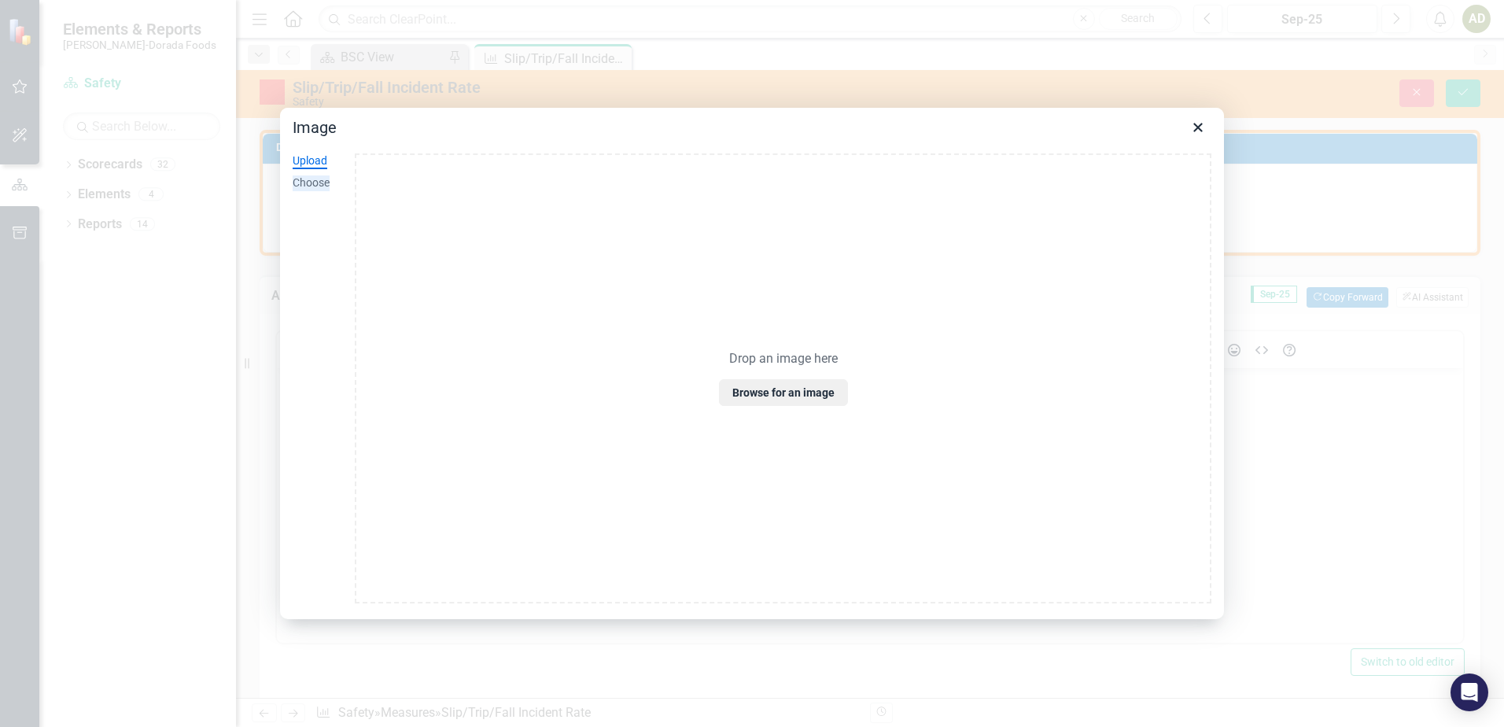
click at [315, 177] on div "Choose" at bounding box center [311, 183] width 37 height 16
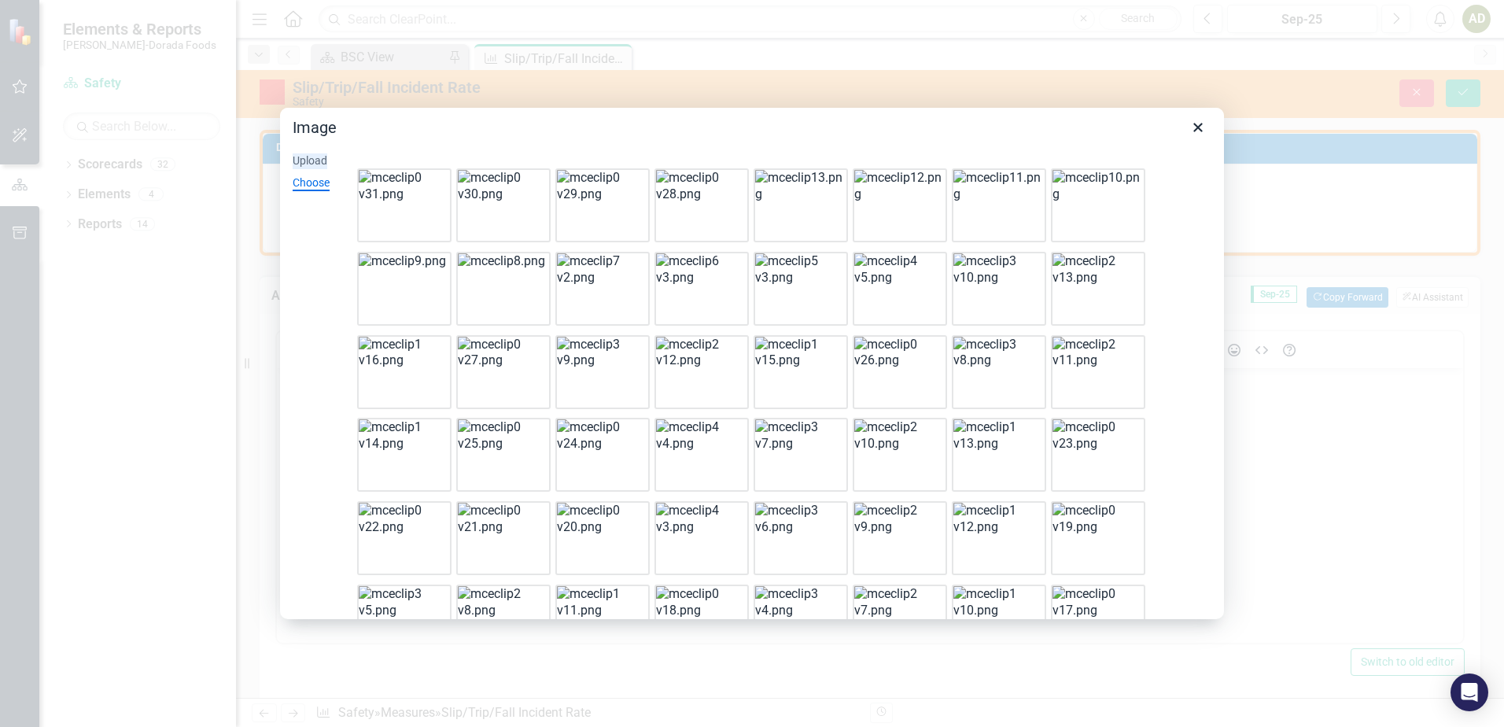
click at [306, 153] on div "Upload" at bounding box center [310, 161] width 35 height 16
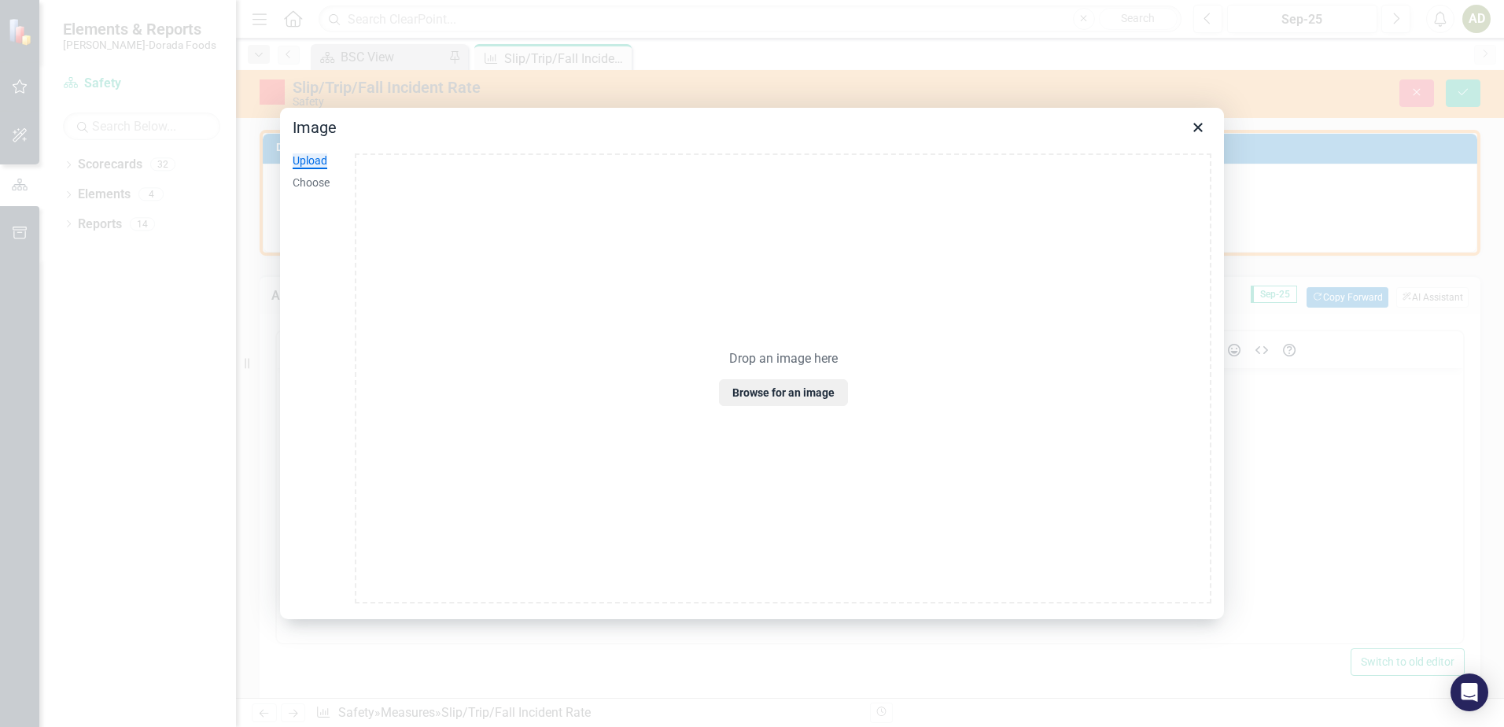
drag, startPoint x: 764, startPoint y: 371, endPoint x: 609, endPoint y: 377, distance: 155.8
click at [609, 377] on div "Drop an image here Browse for an image" at bounding box center [783, 378] width 856 height 450
click at [780, 362] on p "Drop an image here" at bounding box center [783, 359] width 109 height 17
drag, startPoint x: 780, startPoint y: 362, endPoint x: 479, endPoint y: 310, distance: 305.6
drag, startPoint x: 479, startPoint y: 310, endPoint x: 932, endPoint y: 526, distance: 501.9
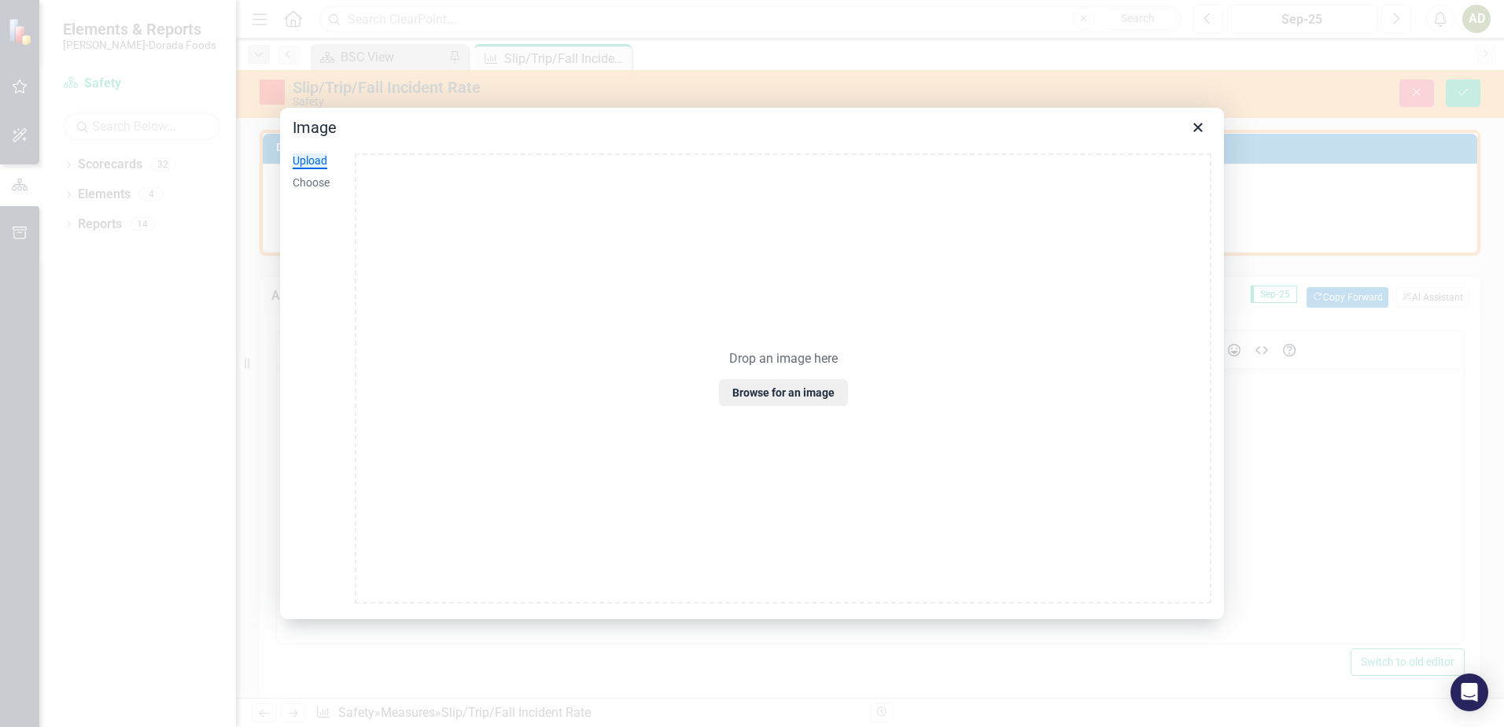
click at [932, 526] on div "Drop an image here Browse for an image" at bounding box center [783, 378] width 856 height 450
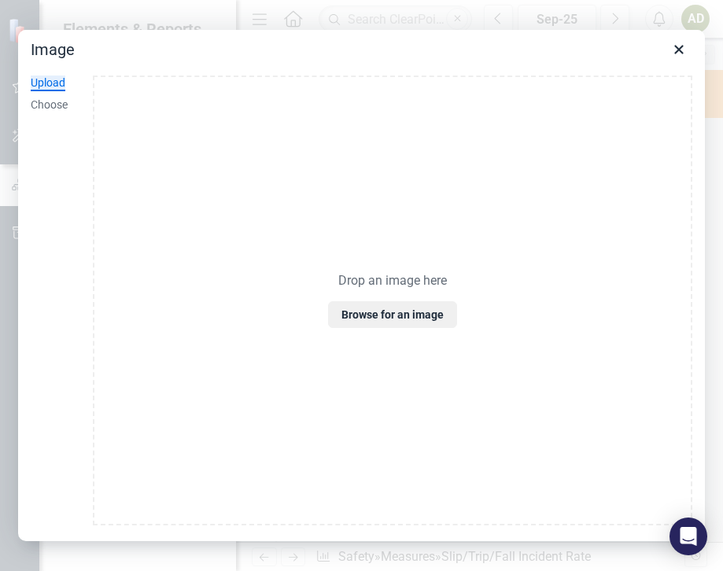
drag, startPoint x: 488, startPoint y: 274, endPoint x: 485, endPoint y: 203, distance: 71.6
click at [485, 203] on div "Drop an image here Browse for an image" at bounding box center [392, 300] width 599 height 450
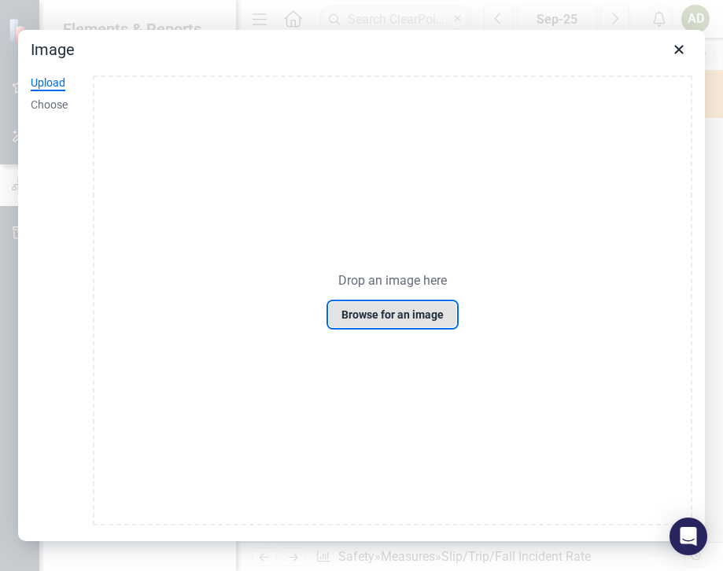
click at [432, 318] on button "Browse for an image" at bounding box center [392, 314] width 129 height 27
click at [378, 318] on button "Browse for an image" at bounding box center [392, 314] width 129 height 27
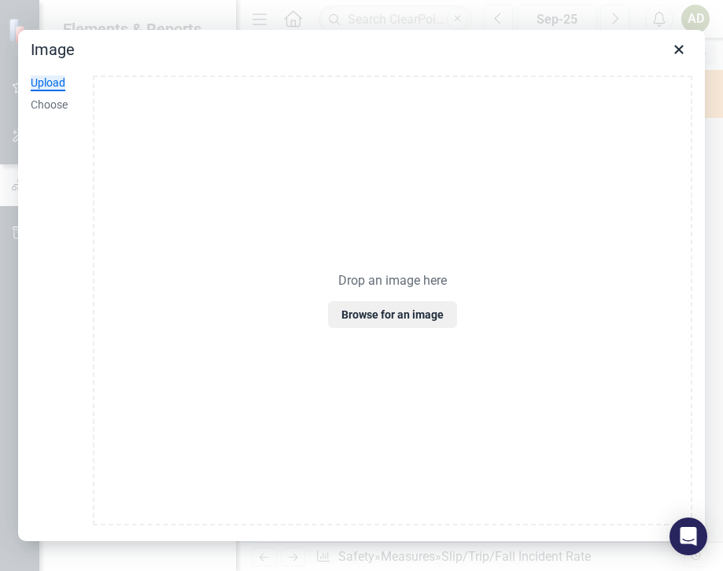
click at [50, 80] on div "Upload" at bounding box center [48, 83] width 35 height 16
drag, startPoint x: 477, startPoint y: 266, endPoint x: 360, endPoint y: 224, distance: 123.6
click at [360, 224] on div "Drop an image here Browse for an image" at bounding box center [392, 300] width 599 height 450
drag, startPoint x: 550, startPoint y: 307, endPoint x: 494, endPoint y: 247, distance: 82.3
click at [494, 247] on div "Drop an image here Browse for an image" at bounding box center [392, 300] width 599 height 450
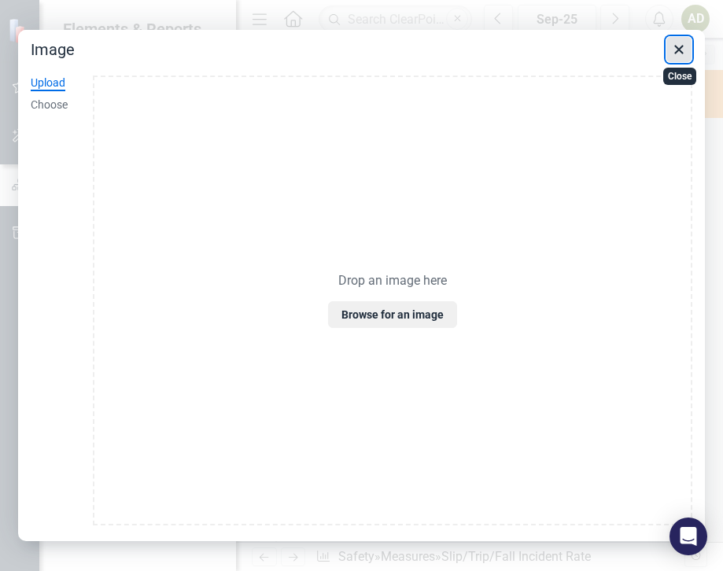
click at [677, 43] on icon "Close" at bounding box center [678, 49] width 19 height 19
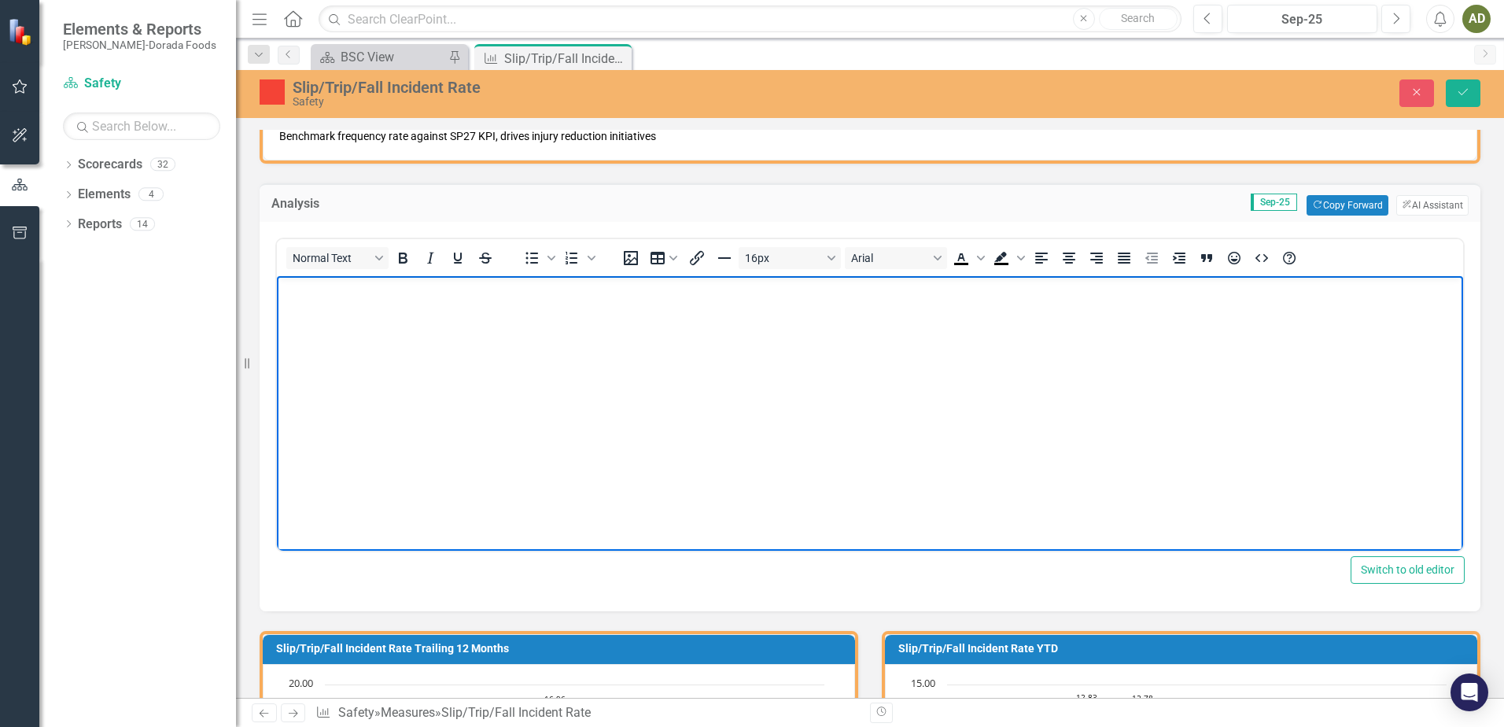
scroll to position [79, 0]
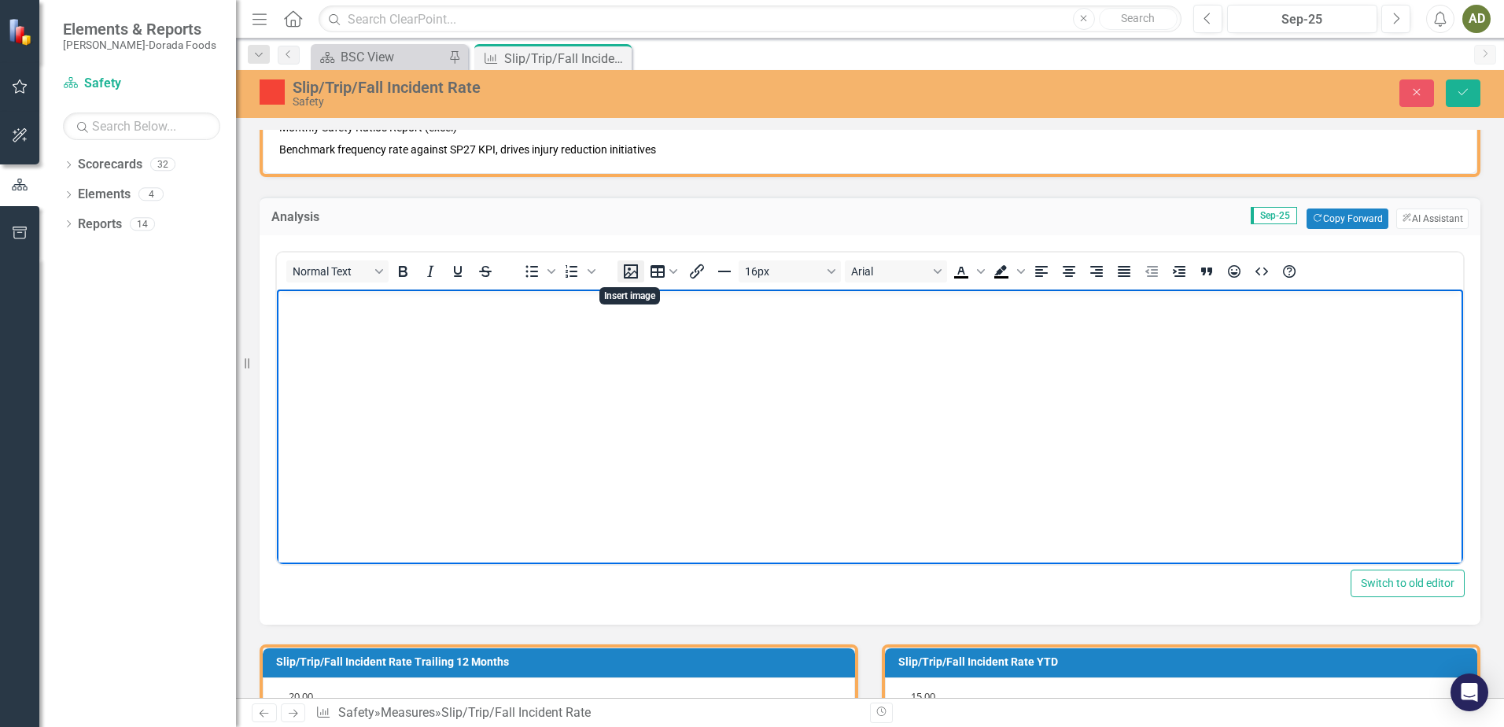
click at [635, 274] on icon "Insert image" at bounding box center [630, 271] width 19 height 19
